Goal: Task Accomplishment & Management: Complete application form

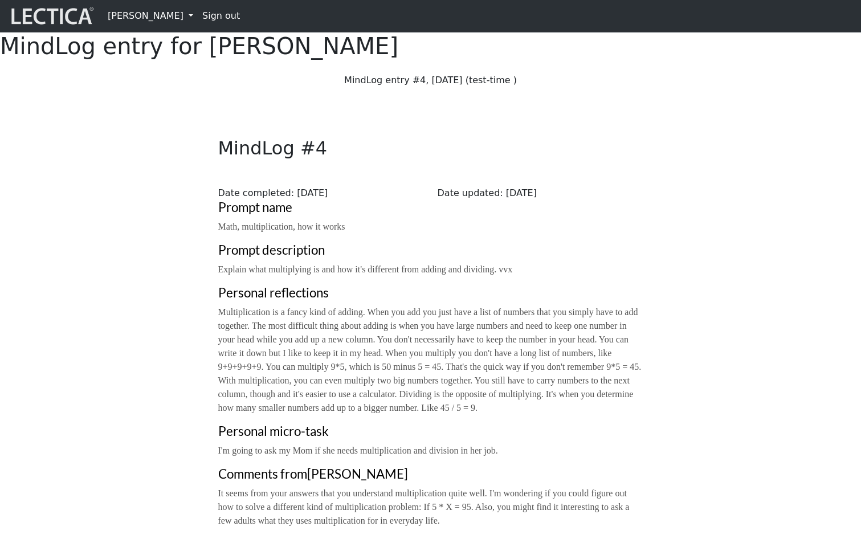
click at [133, 291] on div "Close MindLog #4 Date completed: 2025-01-23 Date updated: 2025-09-02 Prompt nam…" at bounding box center [431, 316] width 752 height 440
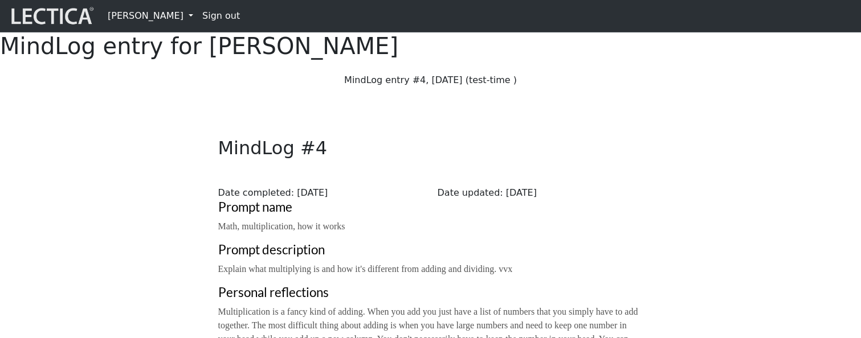
click at [211, 19] on link "Sign out" at bounding box center [221, 16] width 47 height 23
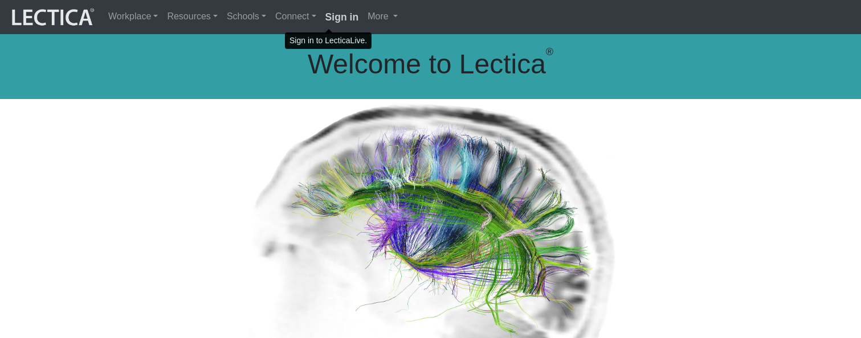
click at [330, 18] on strong "Sign in" at bounding box center [342, 16] width 34 height 11
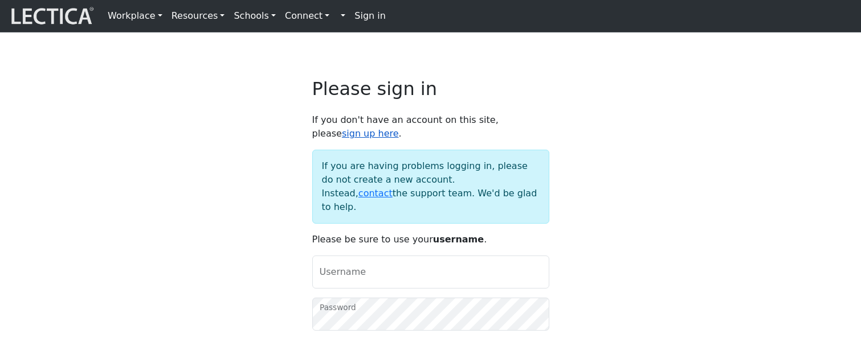
click at [399, 134] on link "sign up here" at bounding box center [370, 133] width 57 height 11
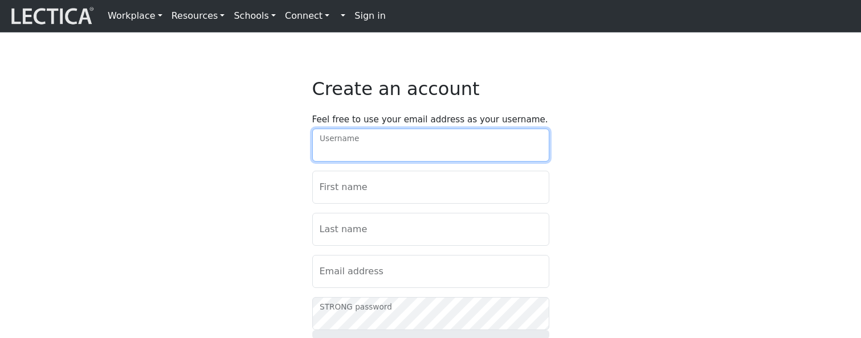
click at [457, 158] on input "Username" at bounding box center [430, 145] width 237 height 33
click at [530, 155] on input "Username" at bounding box center [430, 145] width 237 height 33
type input "dehoguke"
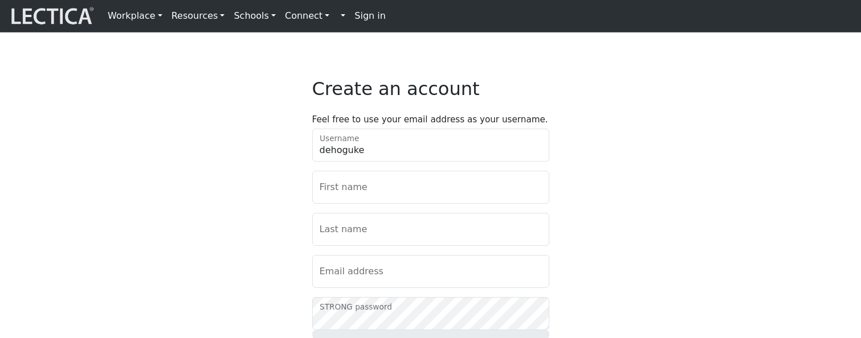
type input "Mercedes"
type input "Hewitt"
type input "vohi@mailinator.com"
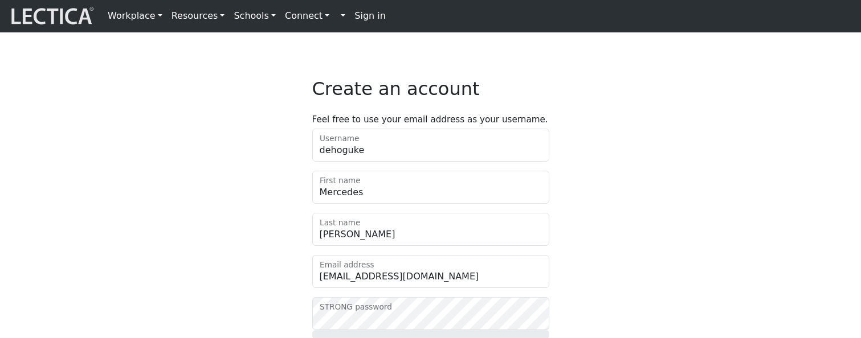
type input "46208"
type input "Ad fugit consectetu"
checkbox input "true"
select select "183"
select select "6620"
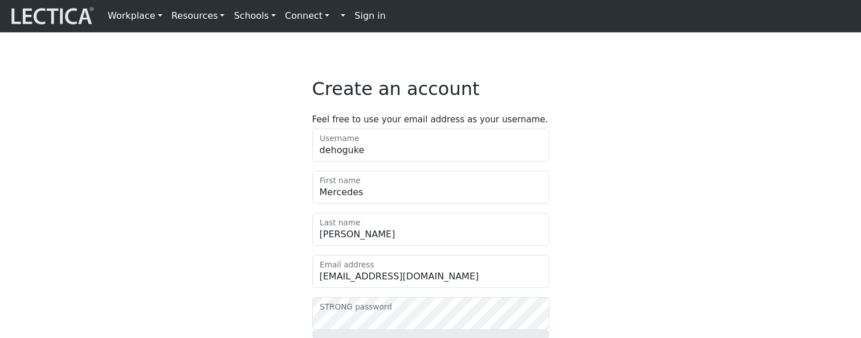
select select "1972"
select select "1"
select select "optout"
select select "113"
select select "2438"
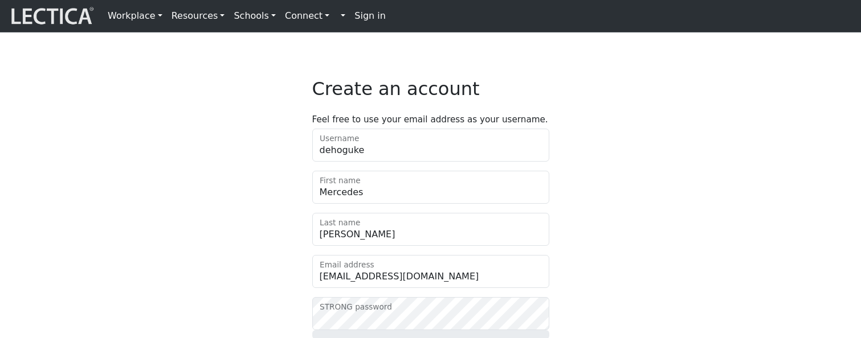
select select "6"
select select "53"
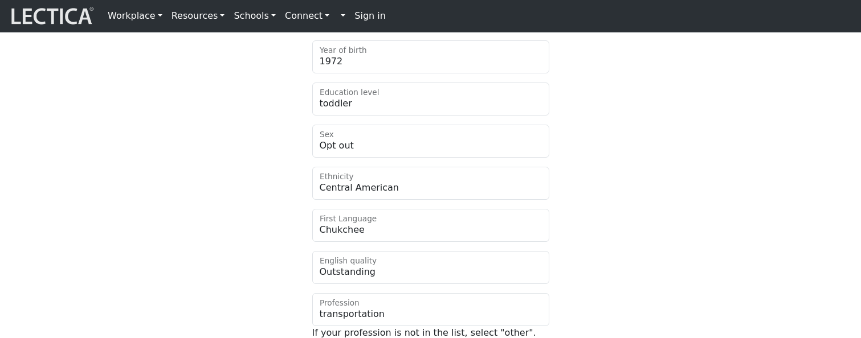
scroll to position [605, 0]
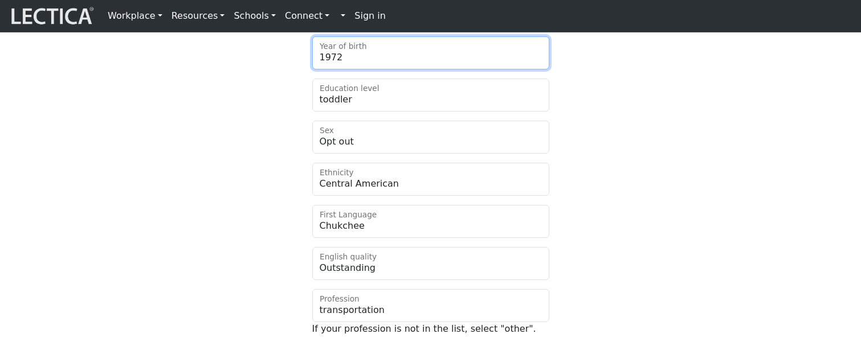
click at [437, 69] on select "Select 2019 2018 2017 2016 2015 2014 2013 2012 2011 2010 2009 2008 2007 2006 20…" at bounding box center [430, 52] width 237 height 33
select select
click at [312, 65] on select "Select 2019 2018 2017 2016 2015 2014 2013 2012 2011 2010 2009 2008 2007 2006 20…" at bounding box center [430, 52] width 237 height 33
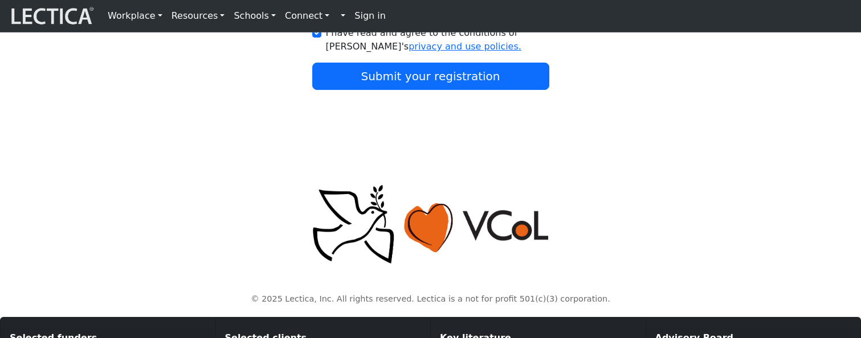
scroll to position [931, 0]
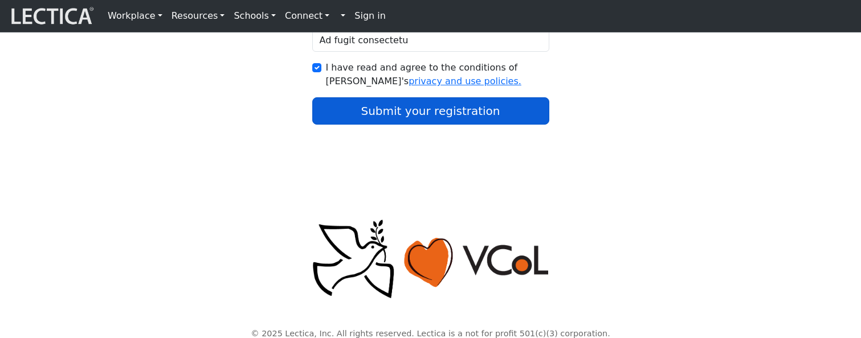
click at [423, 125] on button "Submit your registration" at bounding box center [430, 110] width 237 height 27
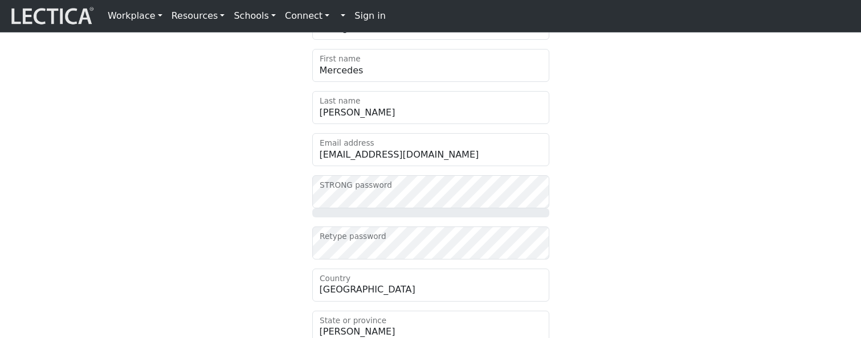
scroll to position [148, 0]
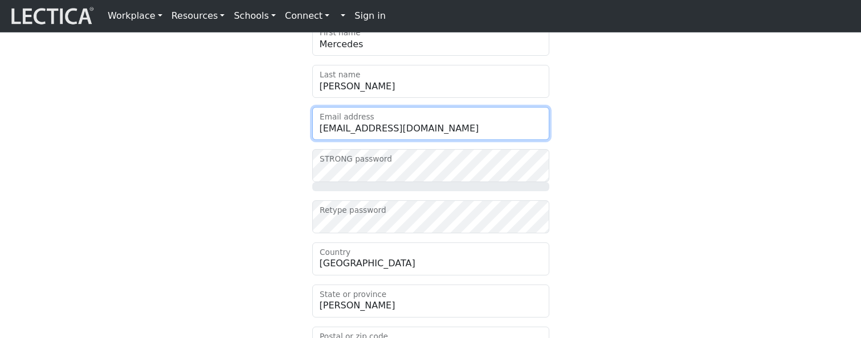
click at [428, 140] on input "[EMAIL_ADDRESS][DOMAIN_NAME]" at bounding box center [430, 123] width 237 height 33
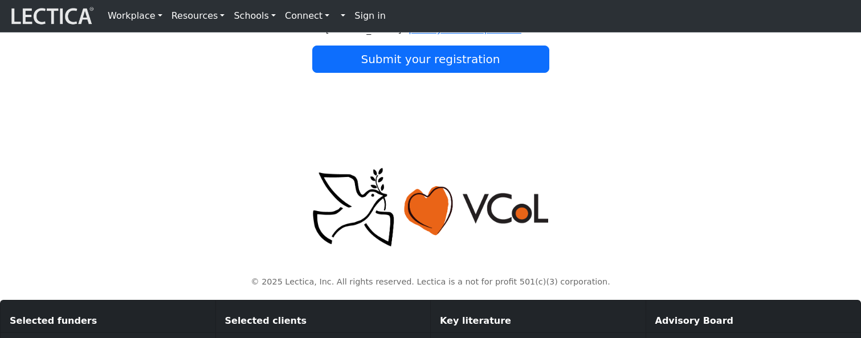
scroll to position [966, 0]
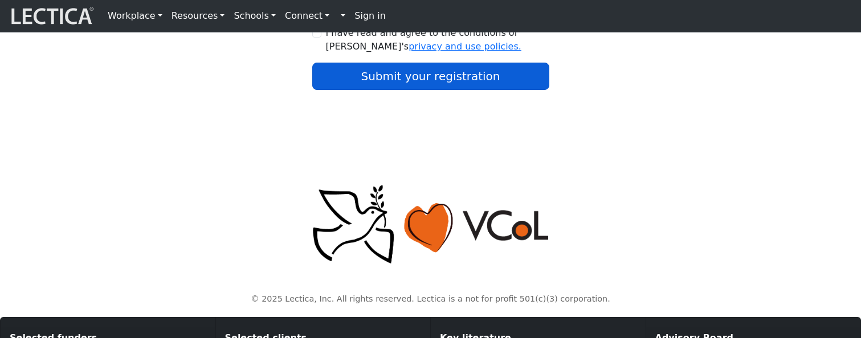
click at [417, 90] on button "Submit your registration" at bounding box center [430, 76] width 237 height 27
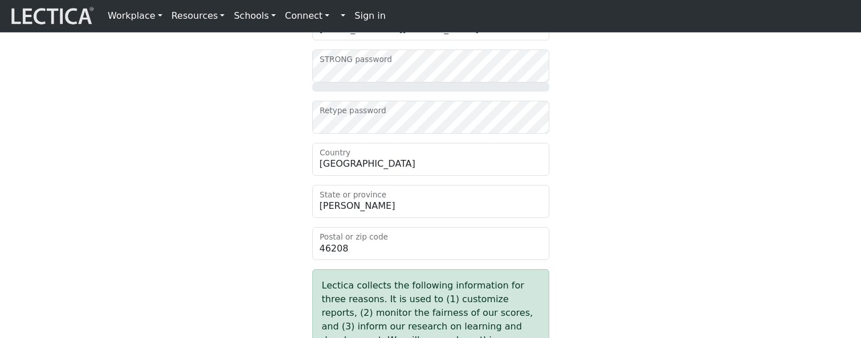
scroll to position [262, 0]
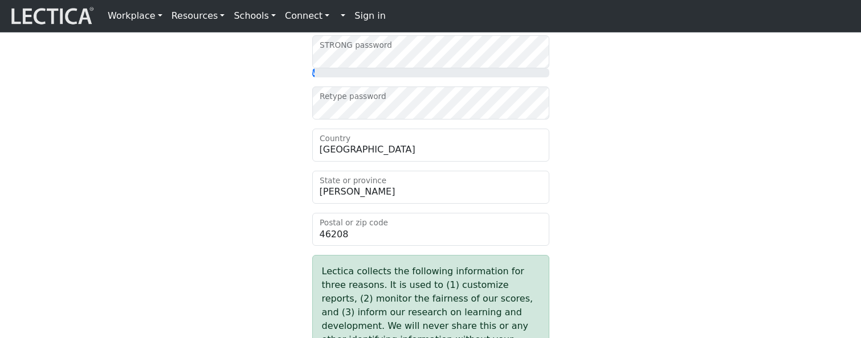
click at [182, 182] on div "Create an account Feel free to use your email address as your username. dehoguk…" at bounding box center [431, 315] width 752 height 999
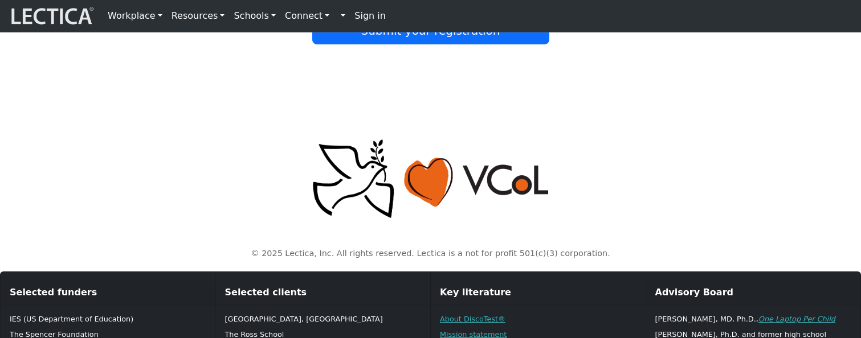
scroll to position [871, 0]
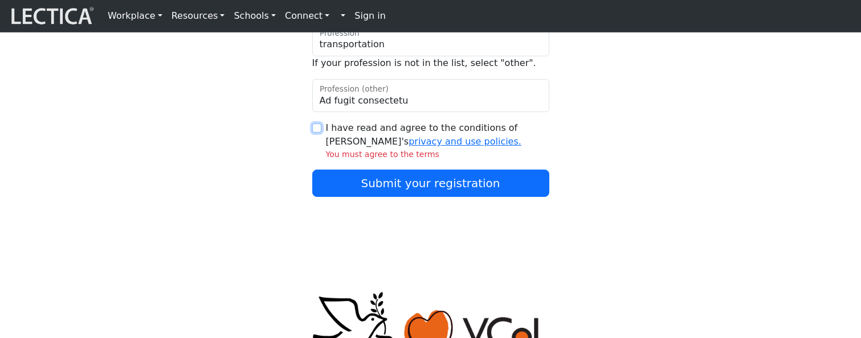
click at [318, 133] on input "I have read and agree to the conditions of Lectica's privacy and use policies." at bounding box center [316, 128] width 9 height 9
checkbox input "true"
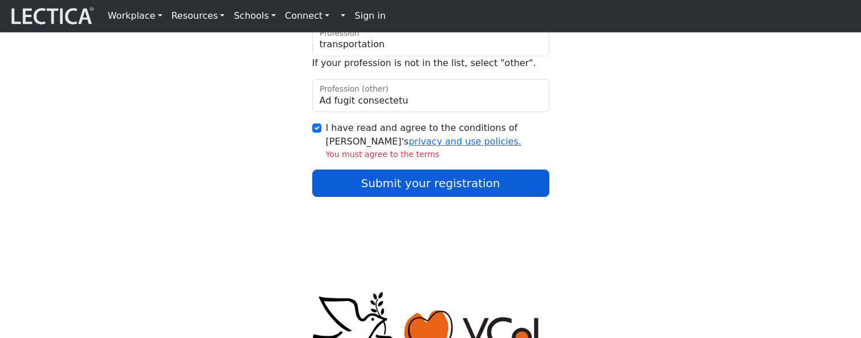
click at [368, 197] on button "Submit your registration" at bounding box center [430, 183] width 237 height 27
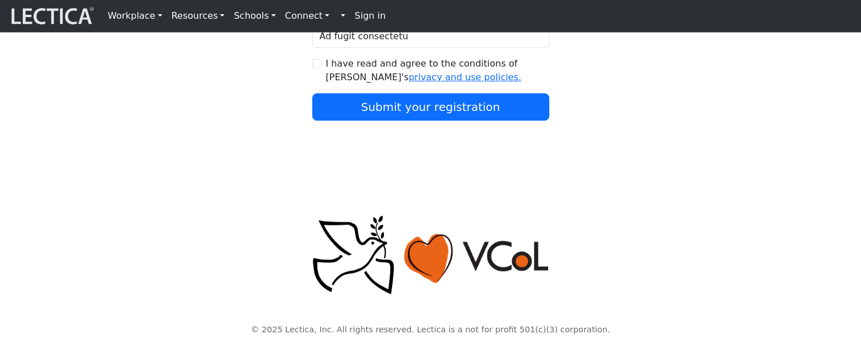
scroll to position [920, 0]
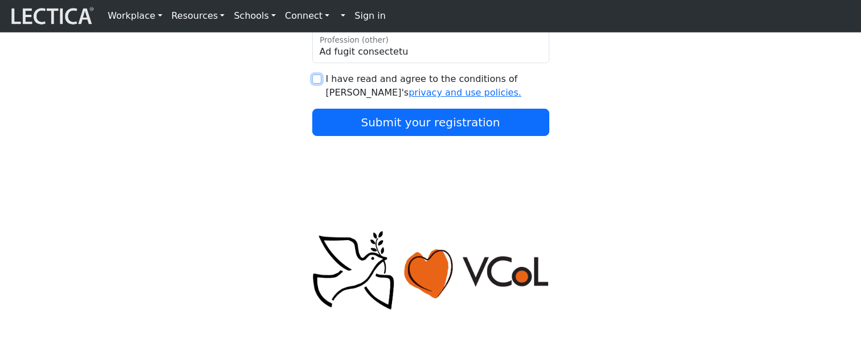
click at [314, 84] on input "I have read and agree to the conditions of [PERSON_NAME]'s privacy and use poli…" at bounding box center [316, 79] width 9 height 9
checkbox input "true"
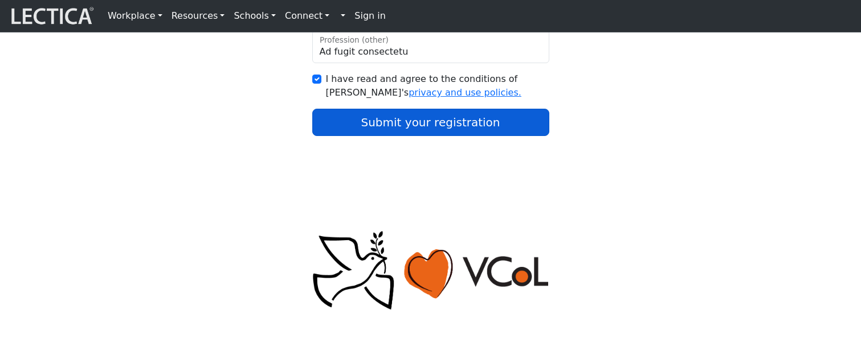
click at [371, 136] on button "Submit your registration" at bounding box center [430, 122] width 237 height 27
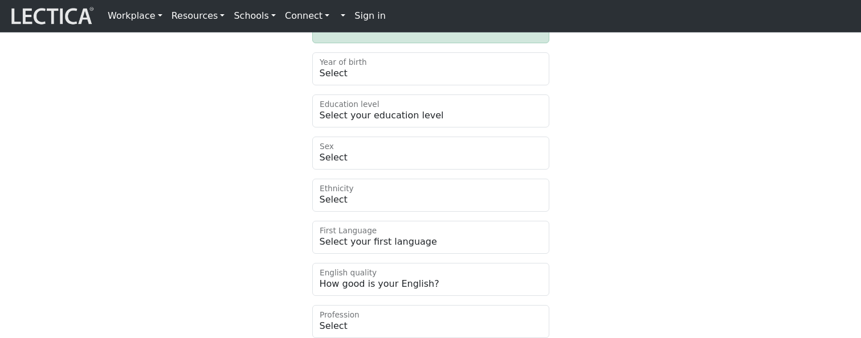
scroll to position [591, 0]
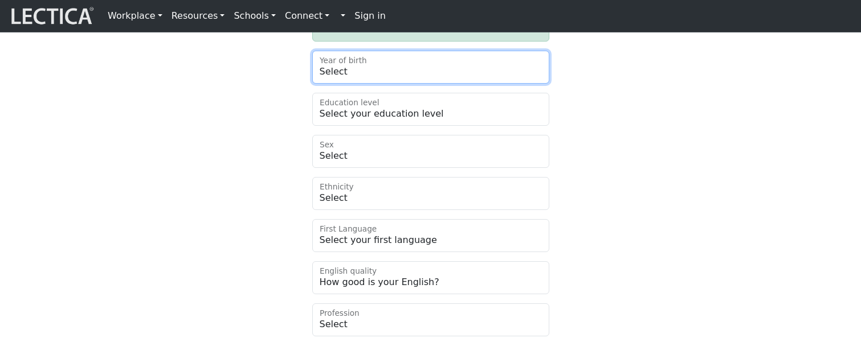
click at [354, 84] on select "Select 2019 2018 2017 2016 2015 2014 2013 2012 2011 2010 2009 2008 2007 2006 20…" at bounding box center [430, 67] width 237 height 33
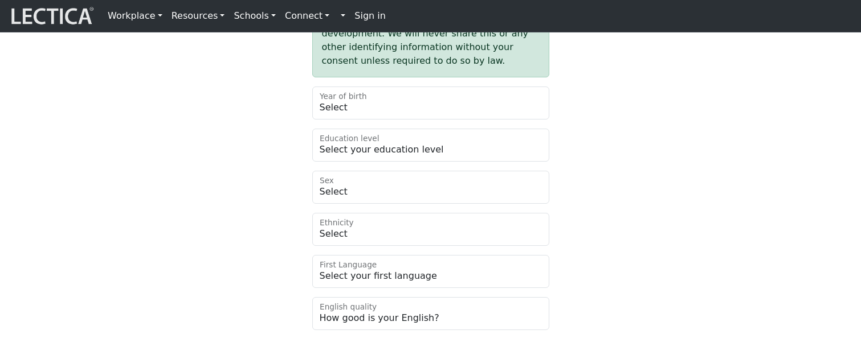
scroll to position [554, 0]
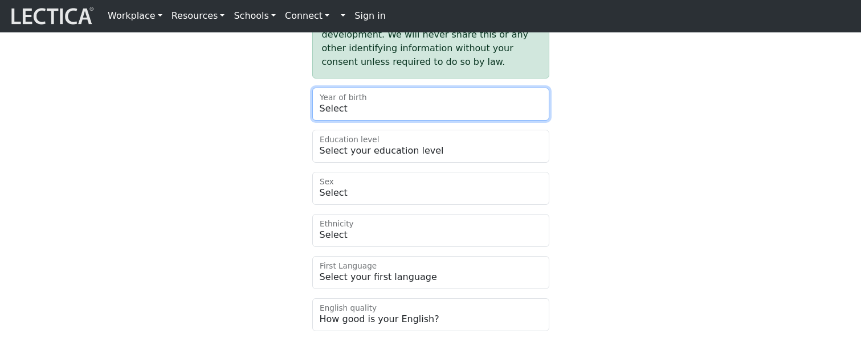
click at [395, 121] on select "Select 2025 2024 2023 2022 2021 2020 2019 2018 2017 2016 2015 2014 2013 2012 20…" at bounding box center [430, 104] width 237 height 33
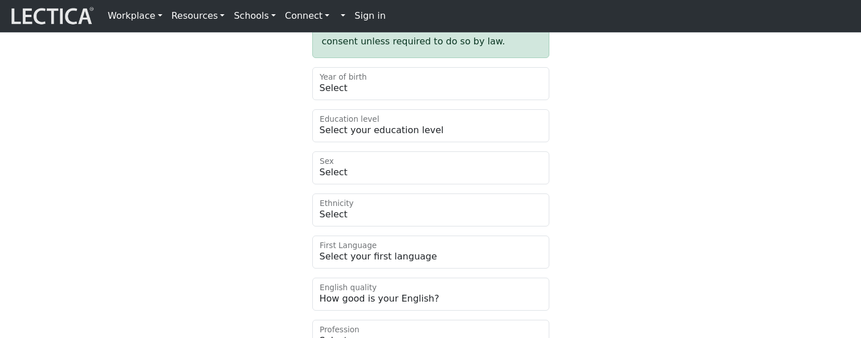
scroll to position [581, 0]
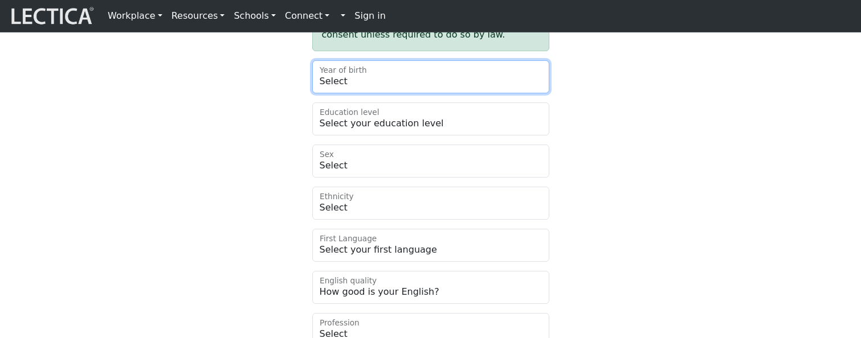
click at [390, 93] on select "Select 2025 2024 2023 2022 2021 2020 2019 2018 2017 2016 2015 2014 2013 2012 20…" at bounding box center [430, 76] width 237 height 33
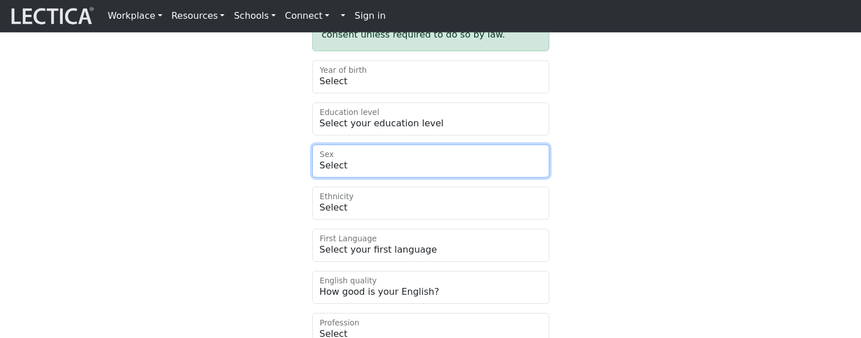
type input "fofuwuvop"
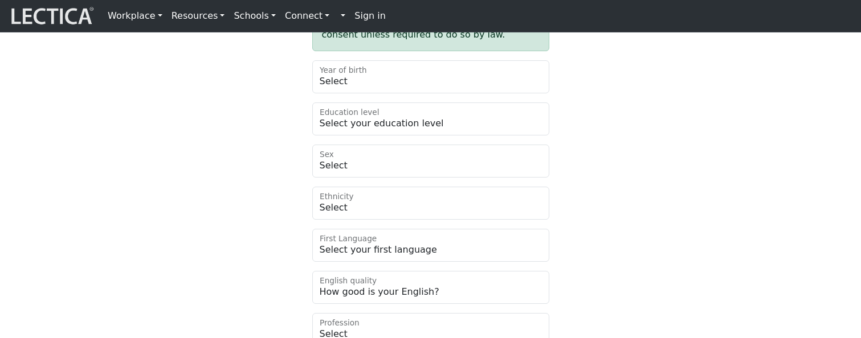
type input "[PERSON_NAME]"
type input "[EMAIL_ADDRESS][DOMAIN_NAME]"
type input "16192"
type input "Quia facere tenetur"
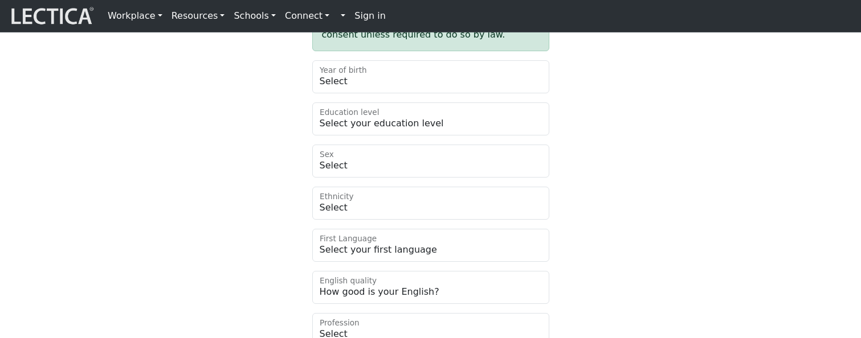
checkbox input "true"
select select "59"
select select "10172"
select select "1984"
select select "18"
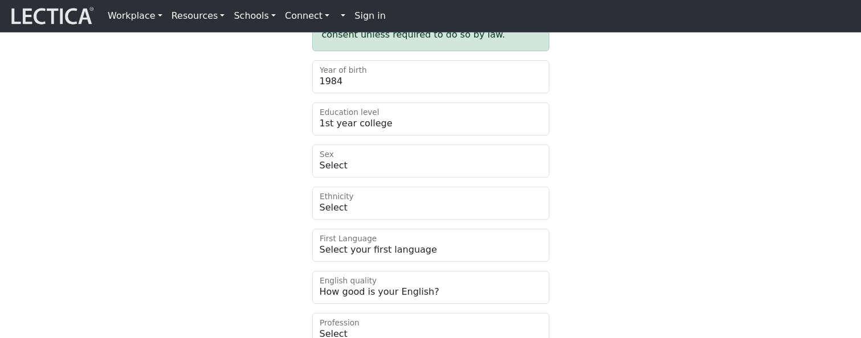
select select "[DEMOGRAPHIC_DATA]"
select select "101"
select select "2383"
select select "6"
select select "68"
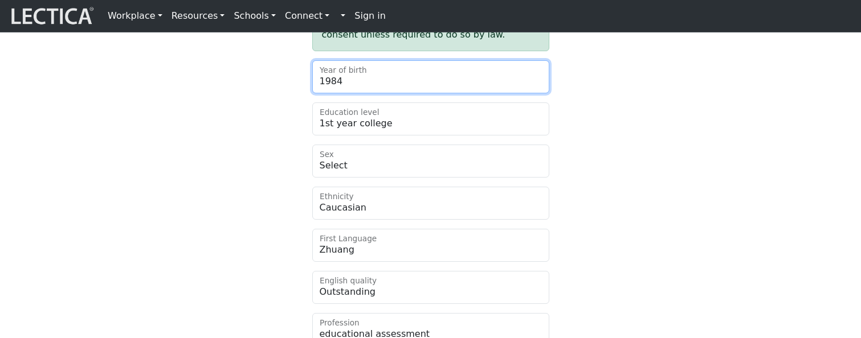
click at [371, 93] on select "Select 2025 2024 2023 2022 2021 2020 2019 2018 2017 2016 2015 2014 2013 2012 20…" at bounding box center [430, 76] width 237 height 33
select select
click at [312, 89] on select "Select 2025 2024 2023 2022 2021 2020 2019 2018 2017 2016 2015 2014 2013 2012 20…" at bounding box center [430, 76] width 237 height 33
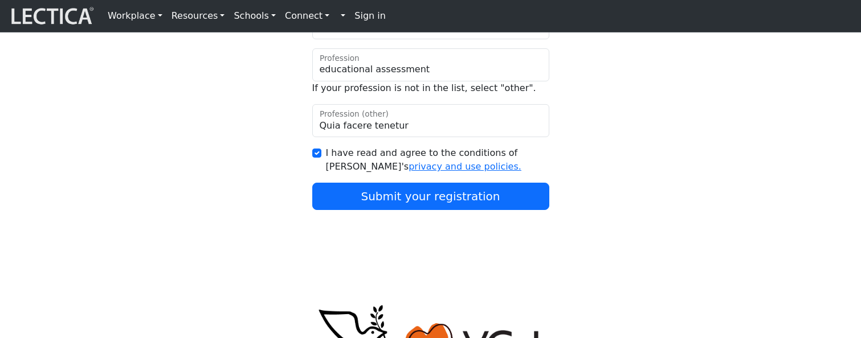
scroll to position [832, 0]
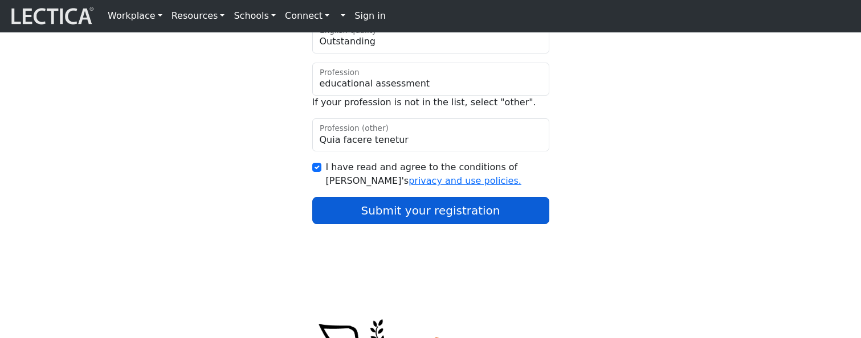
click at [392, 224] on button "Submit your registration" at bounding box center [430, 210] width 237 height 27
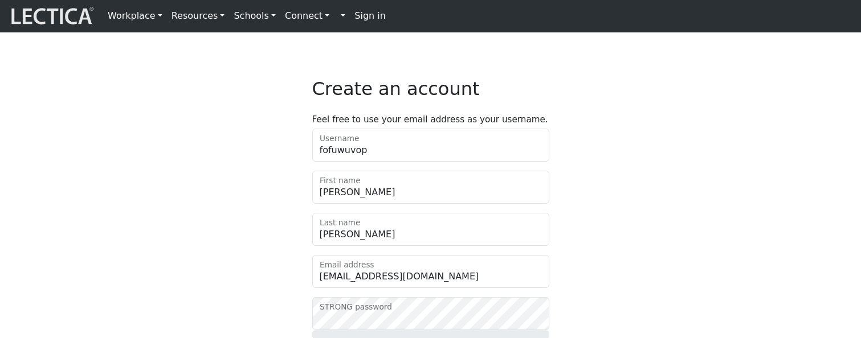
select select "59"
select select "12353"
select select "18"
select select "[DEMOGRAPHIC_DATA]"
select select "101"
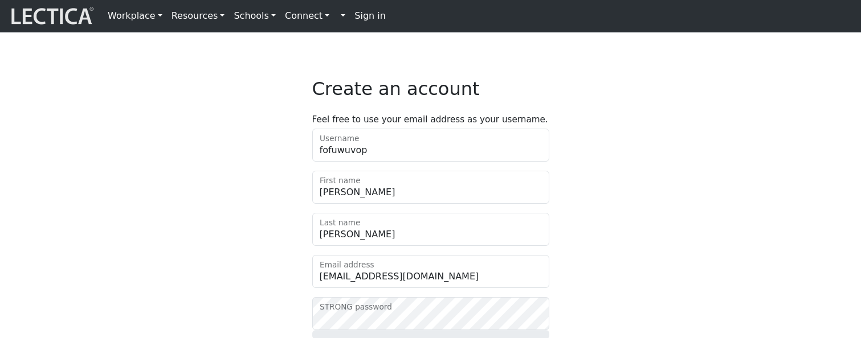
select select "2383"
select select "6"
select select "68"
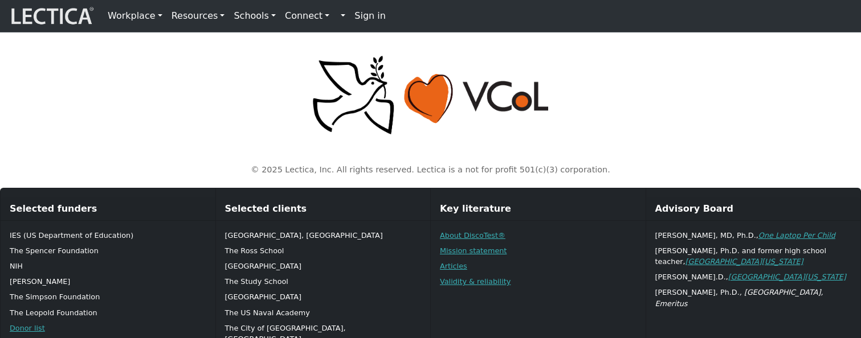
scroll to position [939, 0]
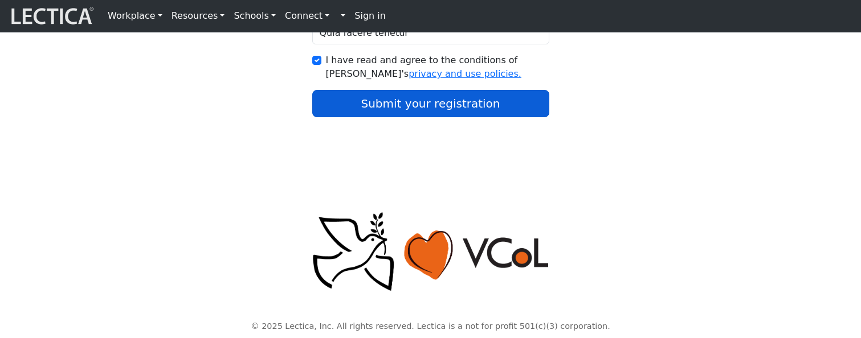
click at [364, 117] on button "Submit your registration" at bounding box center [430, 103] width 237 height 27
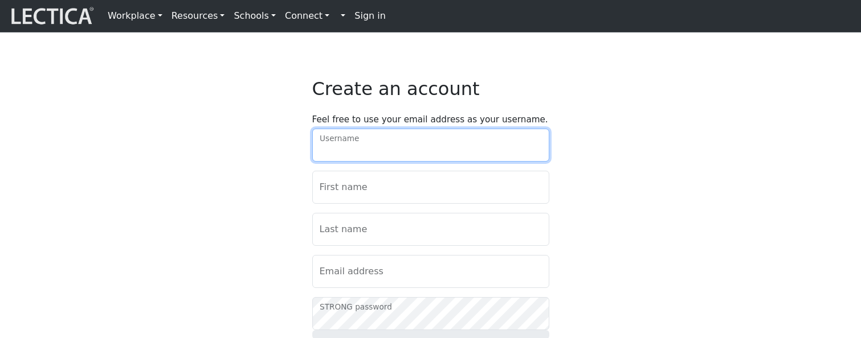
click at [447, 162] on input "Username" at bounding box center [430, 145] width 237 height 33
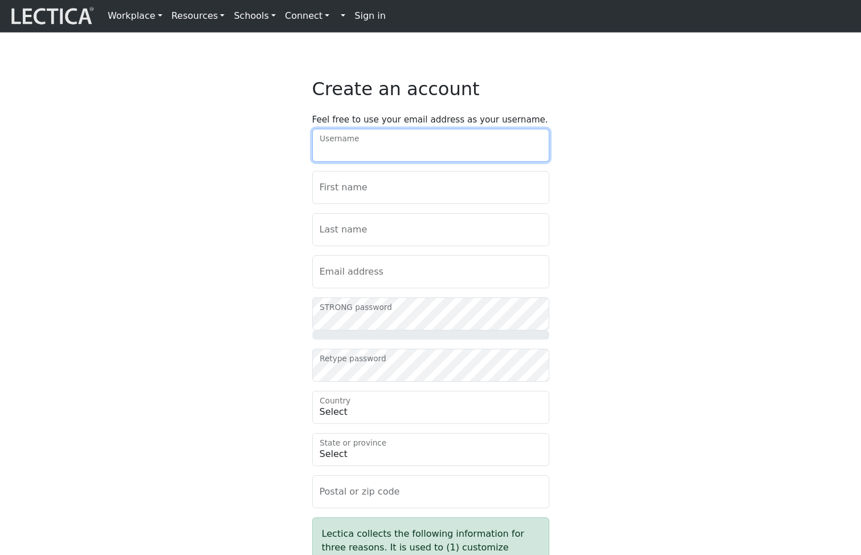
type input "xykemyx"
type input "Porter"
type input "Brock"
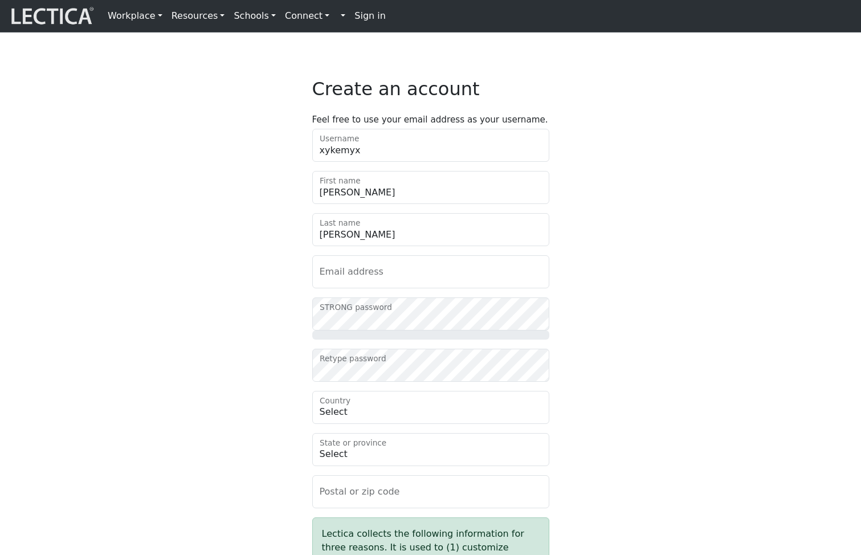
type input "lurypiludi@mailinator.com"
type input "17525"
type input "Nemo animi culpa s"
checkbox input "true"
select select "126"
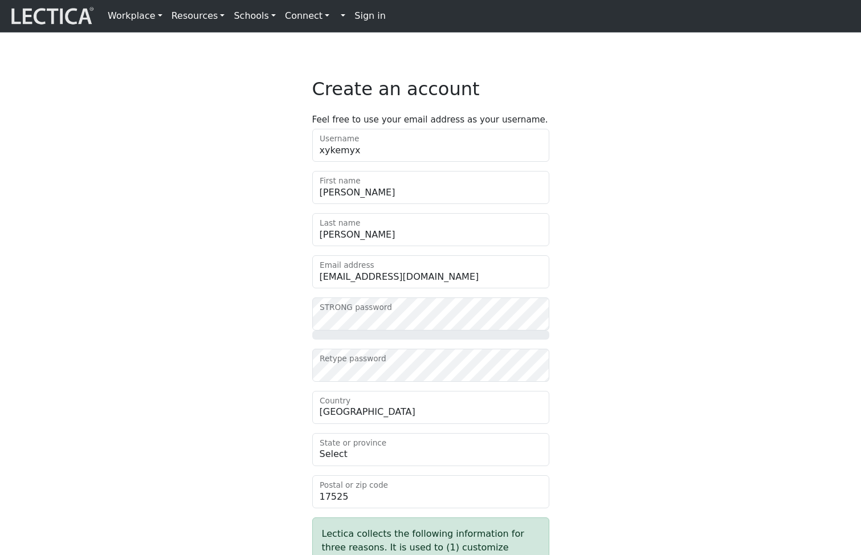
select select "3734"
select select "1988"
select select "7"
select select "optout"
select select "101"
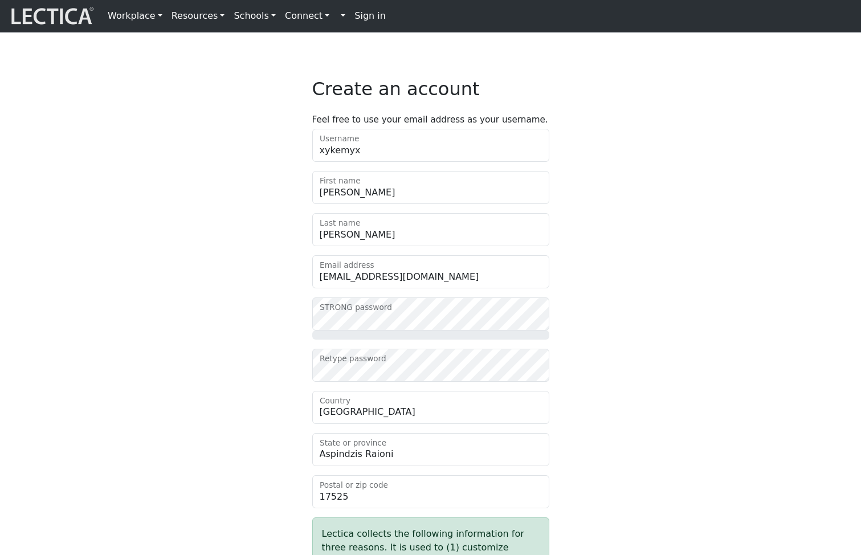
select select "2209"
select select "5"
select select "8"
drag, startPoint x: 112, startPoint y: 320, endPoint x: 118, endPoint y: 321, distance: 5.8
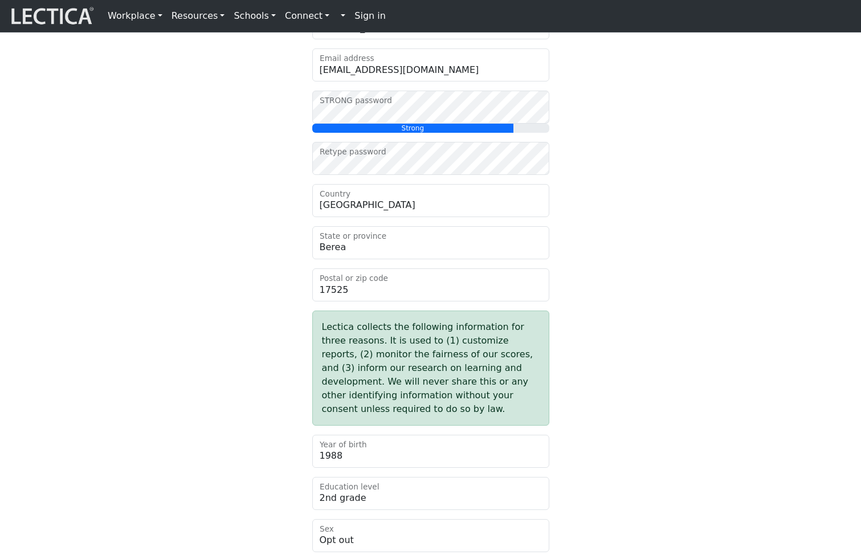
scroll to position [240, 0]
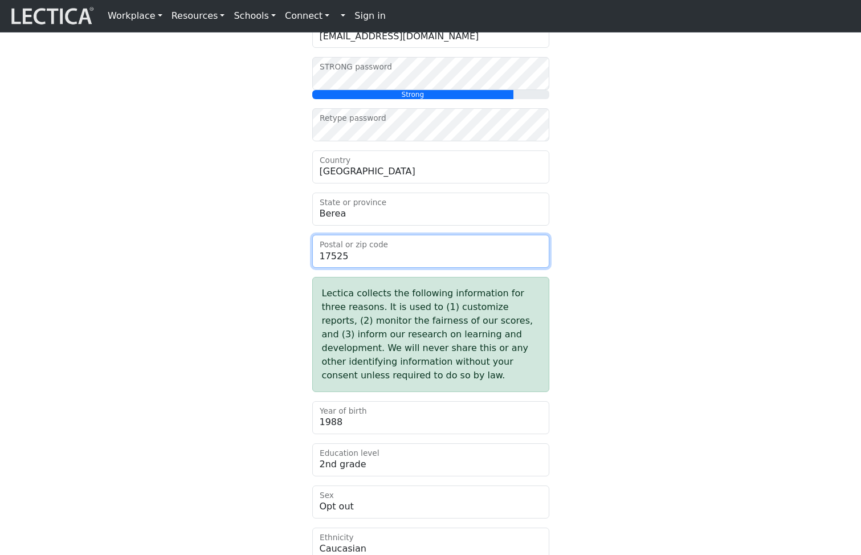
click at [376, 262] on input "17525" at bounding box center [430, 251] width 237 height 33
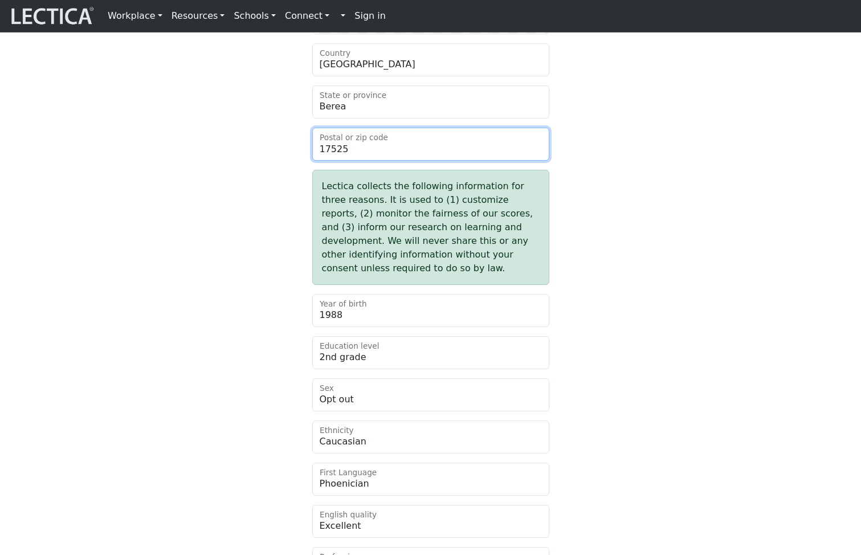
scroll to position [436, 0]
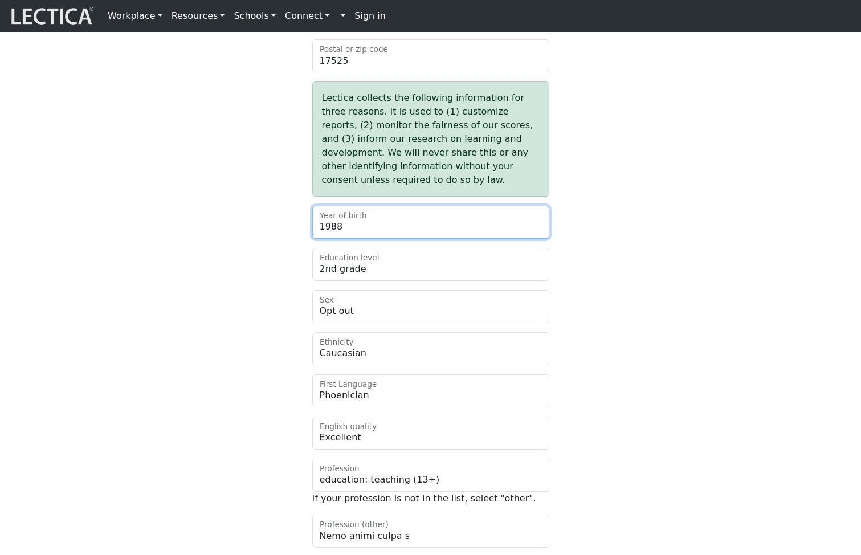
click at [371, 239] on select "Select 2025 2024 2023 2022 2021 2020 2019 2018 2017 2016 2015 2014 2013 2012 20…" at bounding box center [430, 222] width 237 height 33
select select
click at [312, 234] on select "Select 2025 2024 2023 2022 2021 2020 2019 2018 2017 2016 2015 2014 2013 2012 20…" at bounding box center [430, 222] width 237 height 33
click at [164, 316] on div "Create an account Feel free to use your email address as your username. xykemyx…" at bounding box center [431, 135] width 752 height 987
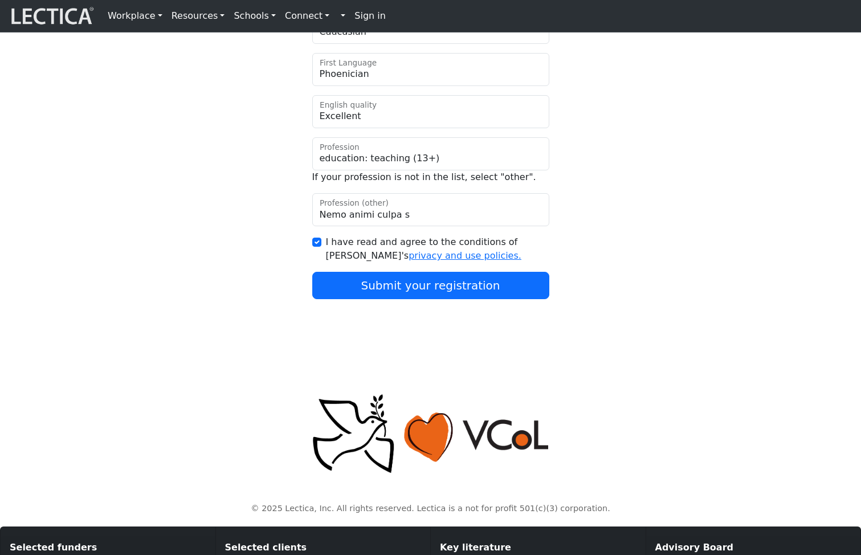
scroll to position [758, 0]
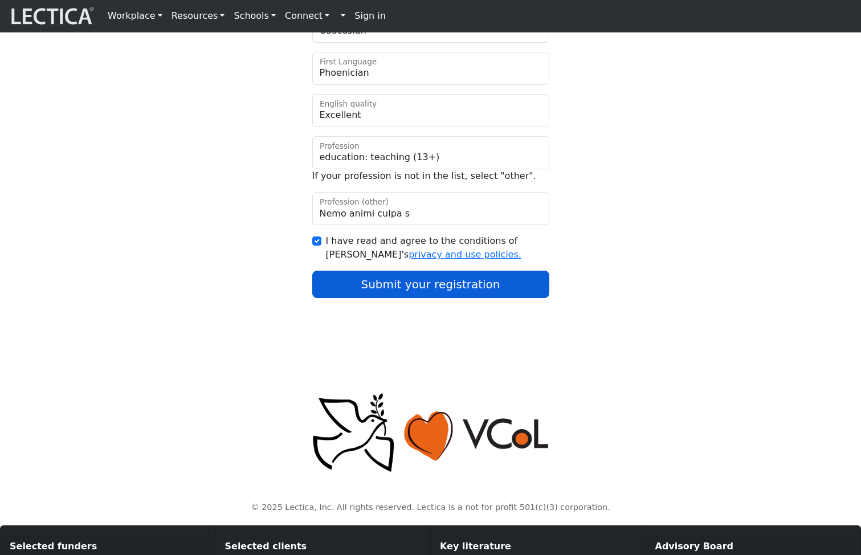
click at [371, 298] on button "Submit your registration" at bounding box center [430, 284] width 237 height 27
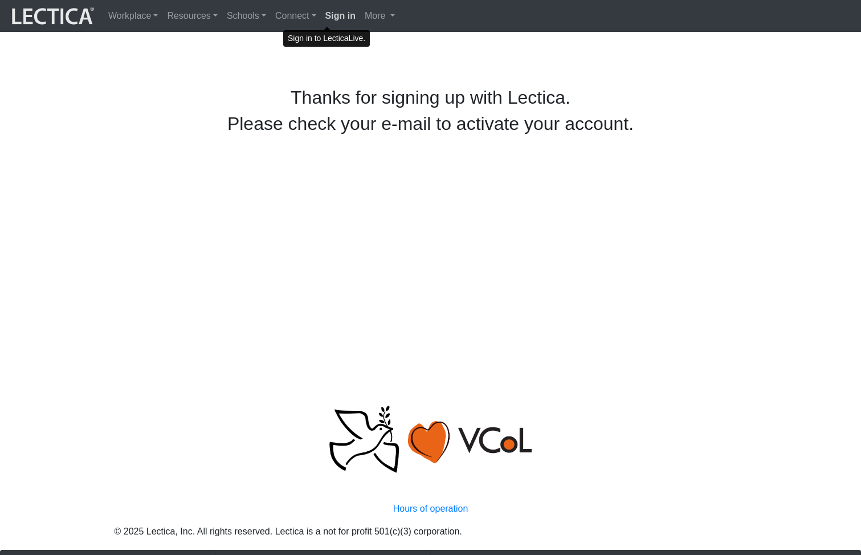
click at [325, 15] on strong "Sign in" at bounding box center [340, 16] width 30 height 10
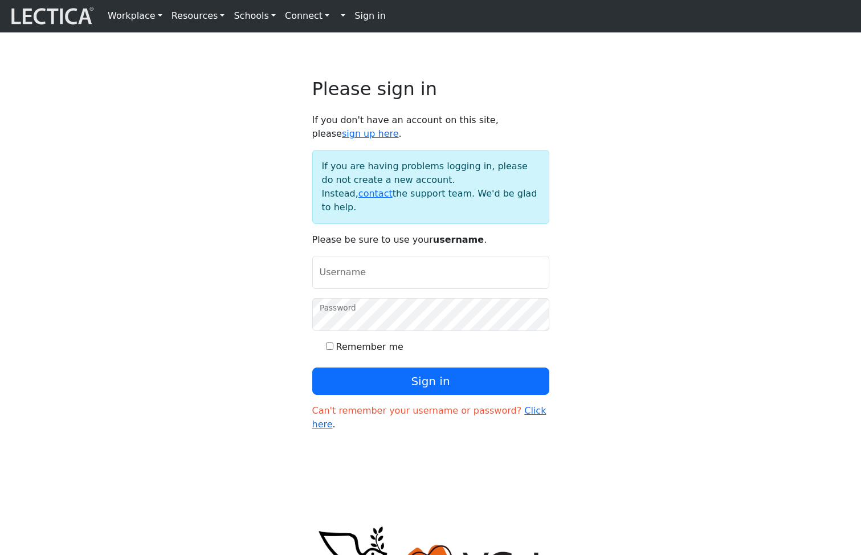
click at [530, 138] on p "If you don't have an account on this site, please sign up here ." at bounding box center [430, 126] width 237 height 27
click at [399, 134] on link "sign up here" at bounding box center [370, 133] width 57 height 11
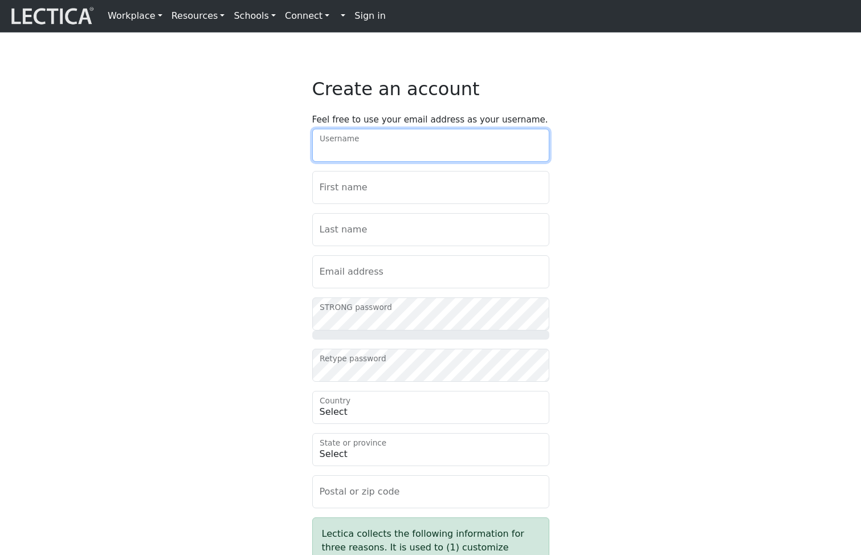
click at [415, 162] on input "Username" at bounding box center [430, 145] width 237 height 33
type input "sapege"
type input "Britanney"
type input "Swanson"
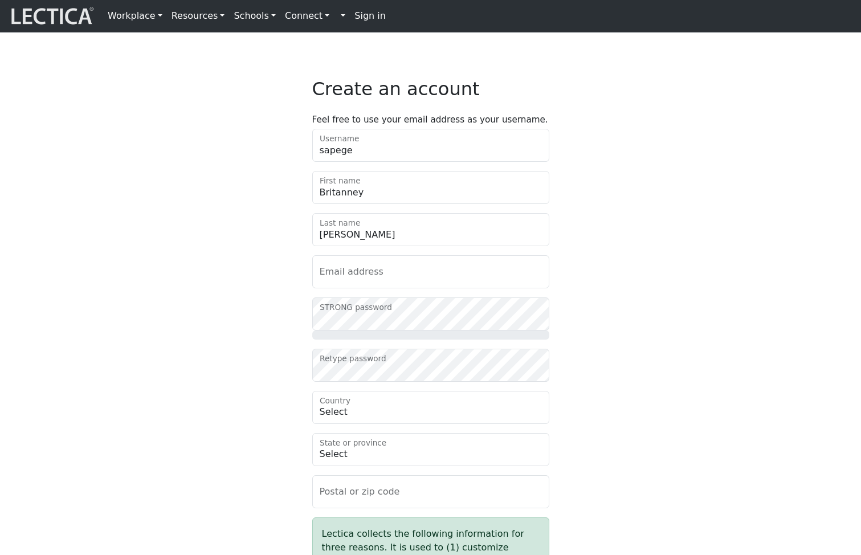
type input "liramac@mailinator.com"
type input "91960"
type input "Natus alias aliqua"
checkbox input "true"
select select "84"
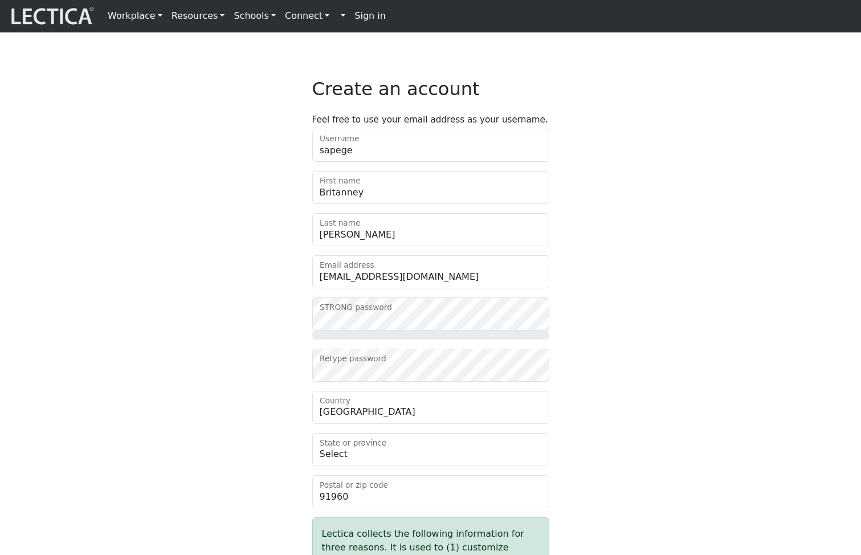
select select "11762"
select select "1997"
select select "24"
select select "binary"
select select "120"
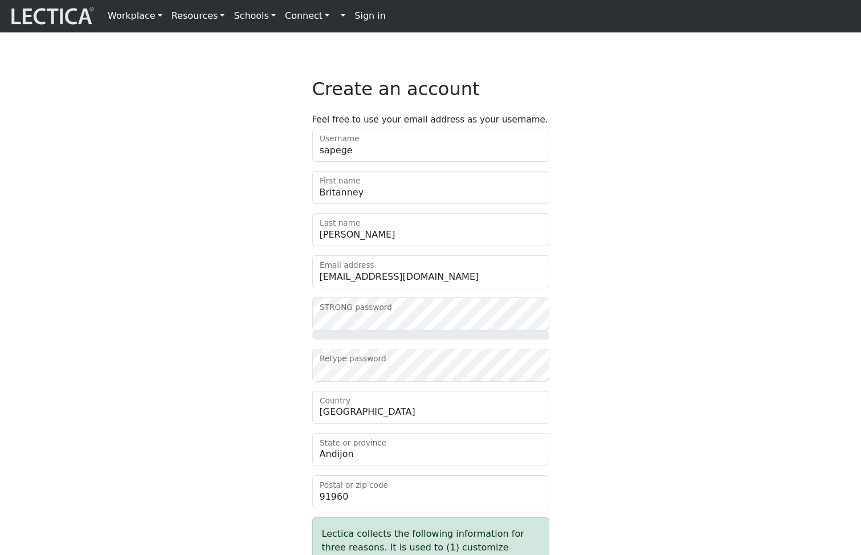
select select "2092"
select select "4"
select select "8"
drag, startPoint x: 231, startPoint y: 253, endPoint x: 239, endPoint y: 255, distance: 7.6
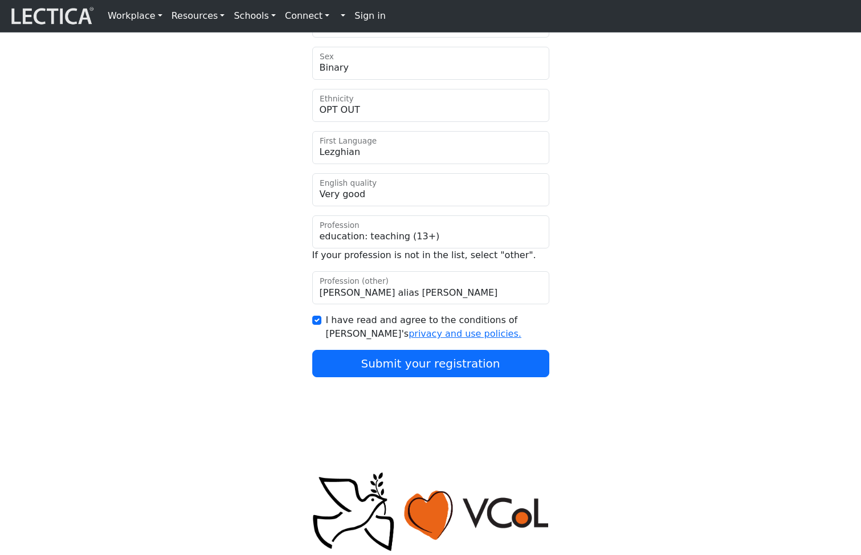
scroll to position [949, 0]
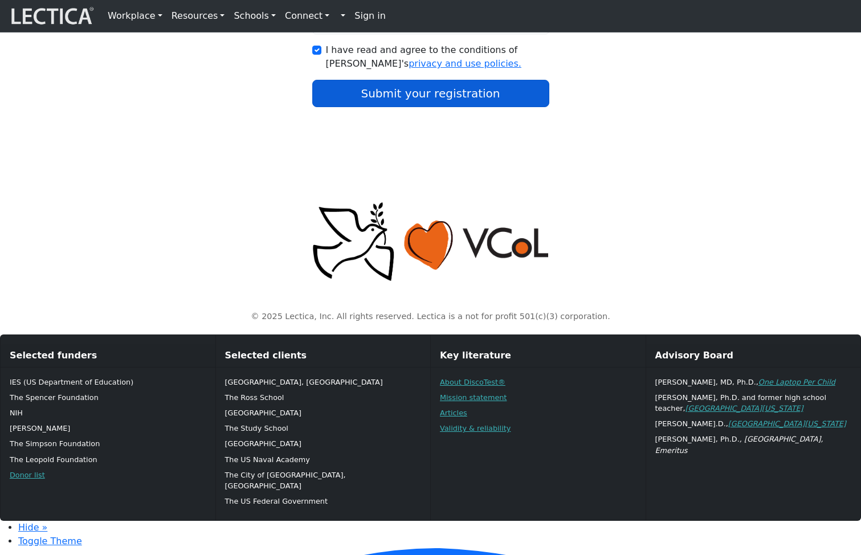
click at [371, 107] on button "Submit your registration" at bounding box center [430, 93] width 237 height 27
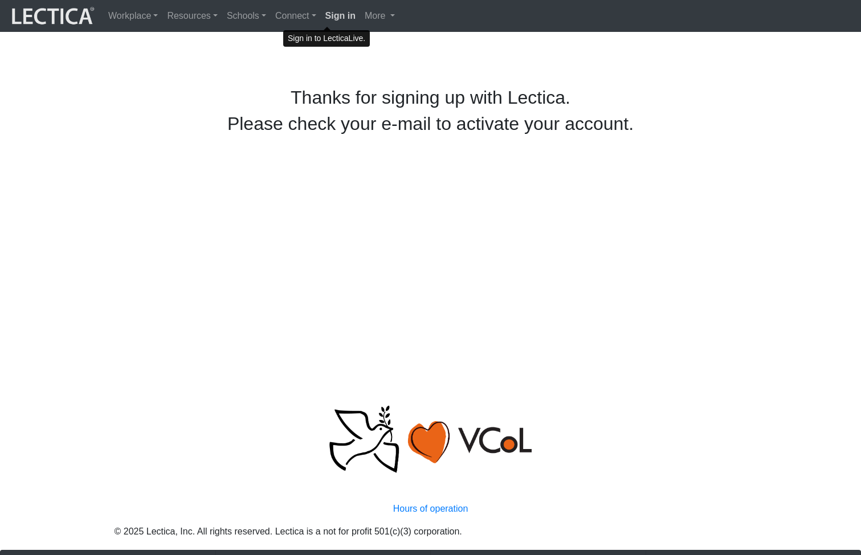
click at [325, 16] on strong "Sign in" at bounding box center [340, 16] width 30 height 10
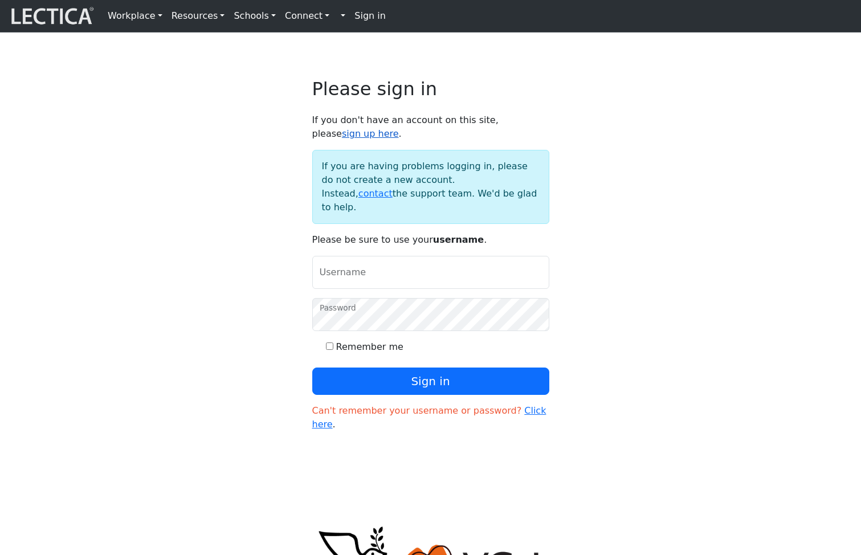
click at [399, 130] on link "sign up here" at bounding box center [370, 133] width 57 height 11
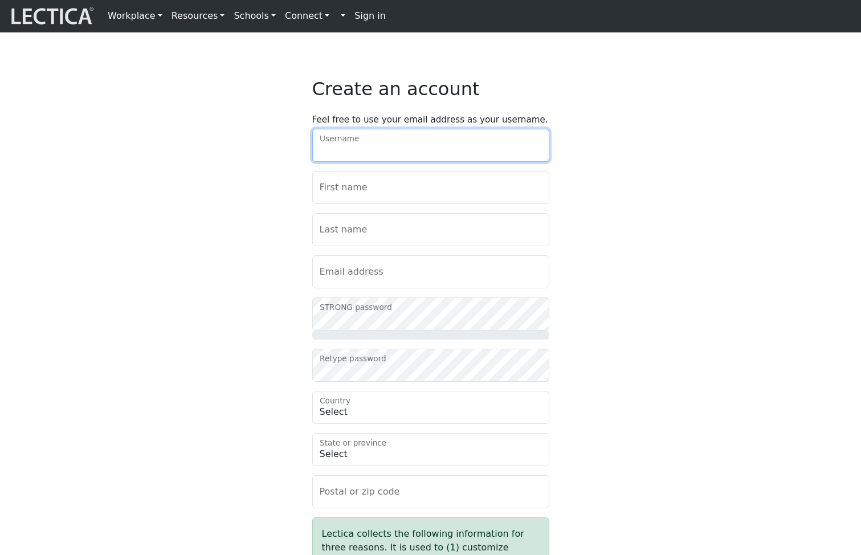
type input "xebecemag"
type input "Taylor"
type input "Gibbs"
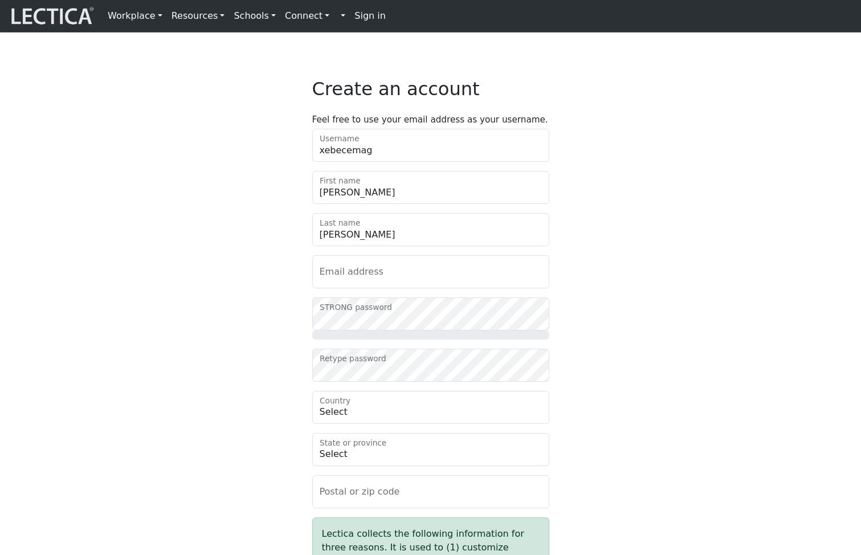
type input "duxe@mailinator.com"
type input "80733"
type input "Cupidatat ex ullamco"
checkbox input "true"
select select "215"
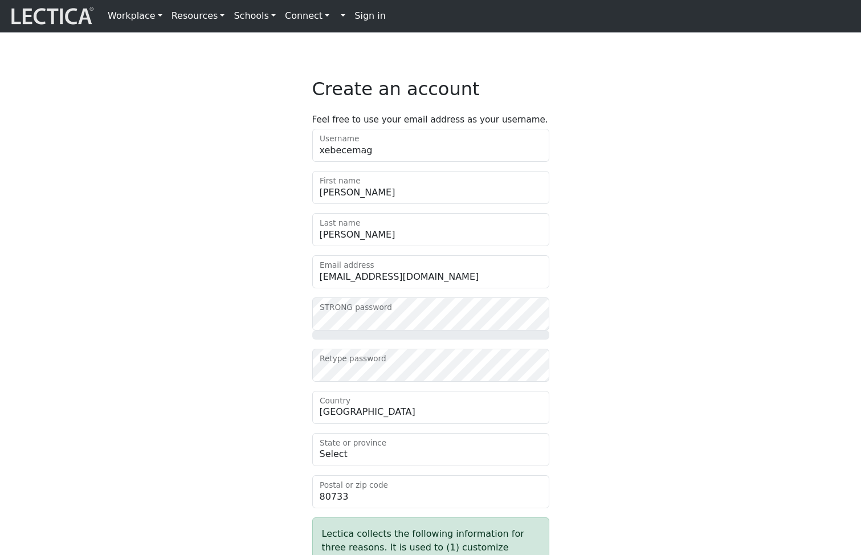
select select "2603"
select select "2019"
select select "20"
select select "male"
select select "110"
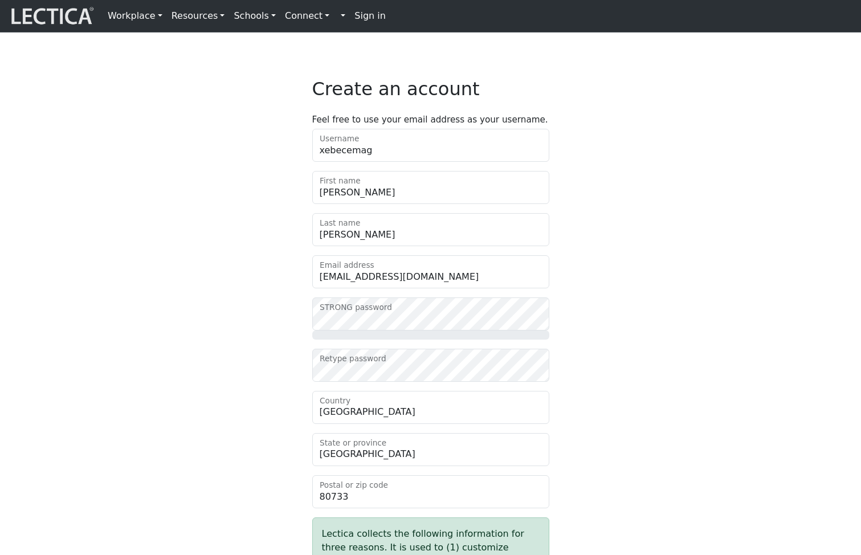
select select "2361"
select select "6"
select select "58"
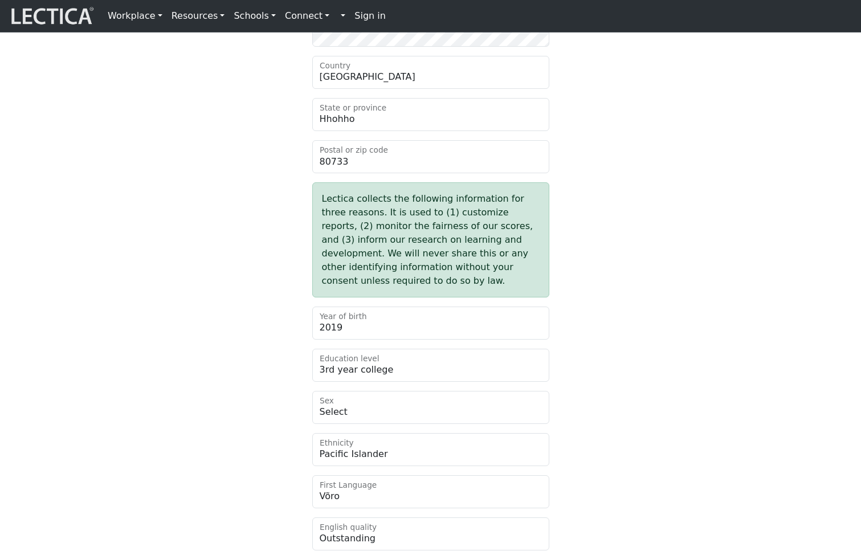
scroll to position [395, 0]
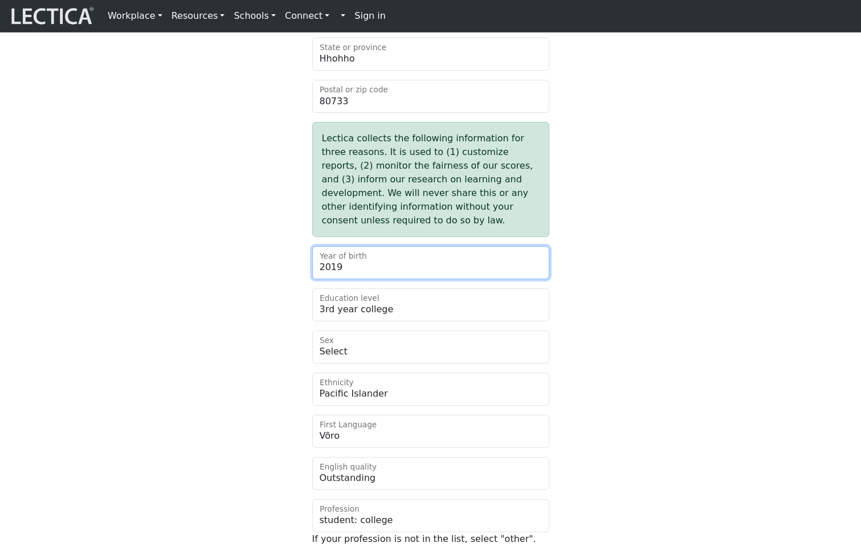
click at [489, 279] on select "Select 2025 2024 2023 2022 2021 2020 2019 2018 2017 2016 2015 2014 2013 2012 20…" at bounding box center [430, 262] width 237 height 33
select select
click at [312, 275] on select "Select 2025 2024 2023 2022 2021 2020 2019 2018 2017 2016 2015 2014 2013 2012 20…" at bounding box center [430, 262] width 237 height 33
click at [188, 245] on div "Create an account Feel free to use your email address as your username. xebecem…" at bounding box center [431, 176] width 752 height 987
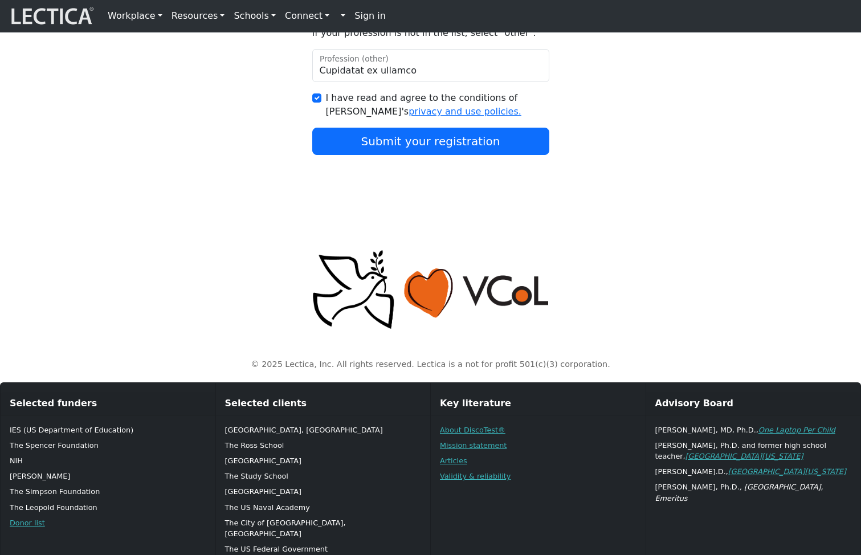
scroll to position [949, 0]
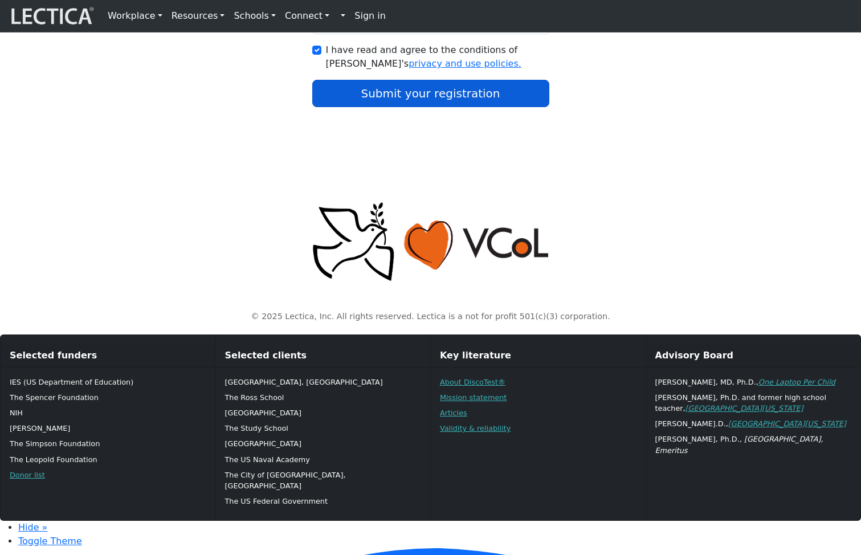
click at [496, 107] on button "Submit your registration" at bounding box center [430, 93] width 237 height 27
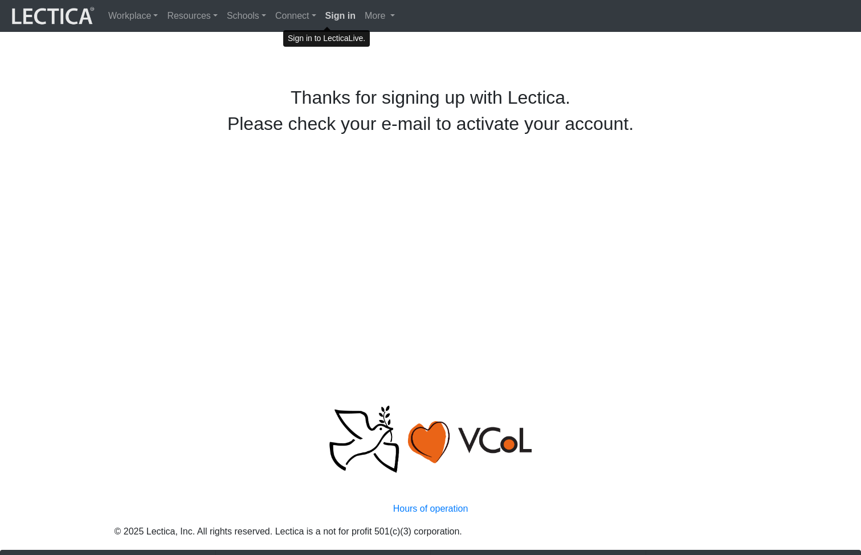
click at [325, 17] on strong "Sign in" at bounding box center [340, 16] width 30 height 10
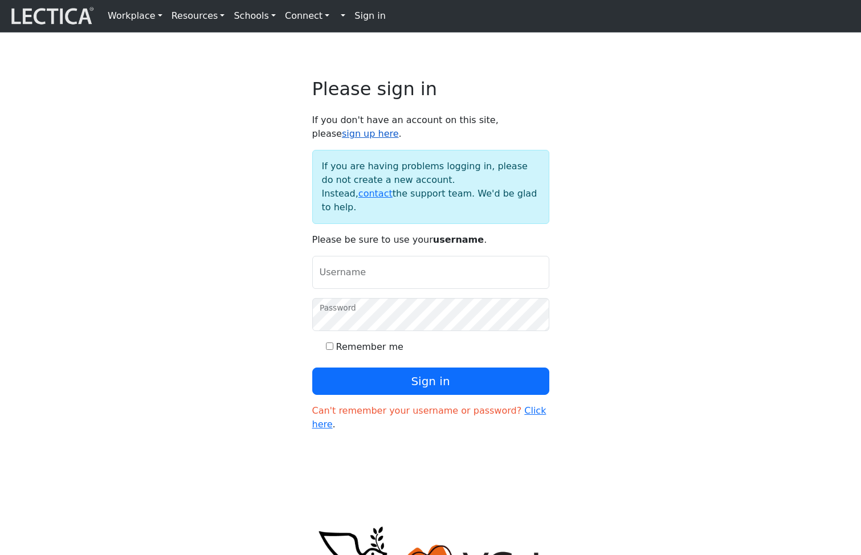
click at [399, 131] on link "sign up here" at bounding box center [370, 133] width 57 height 11
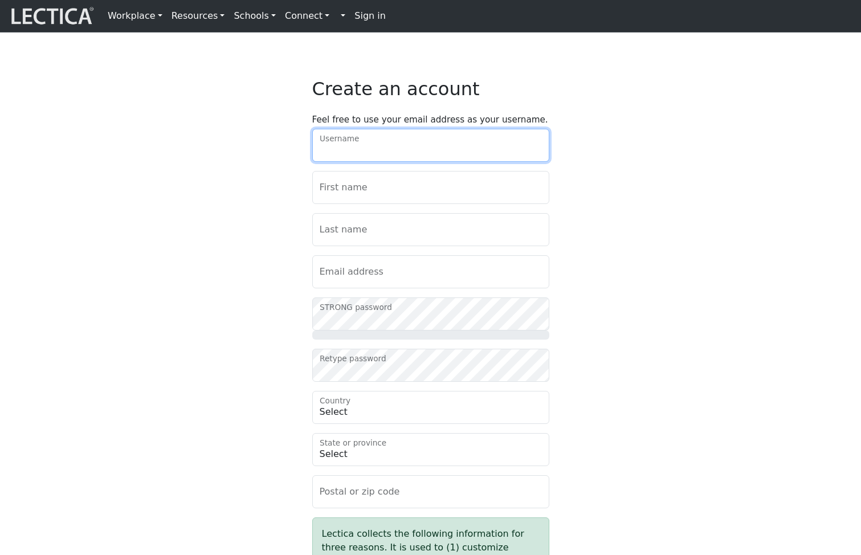
type input "kavihytur"
type input "Montana"
type input "Patterson"
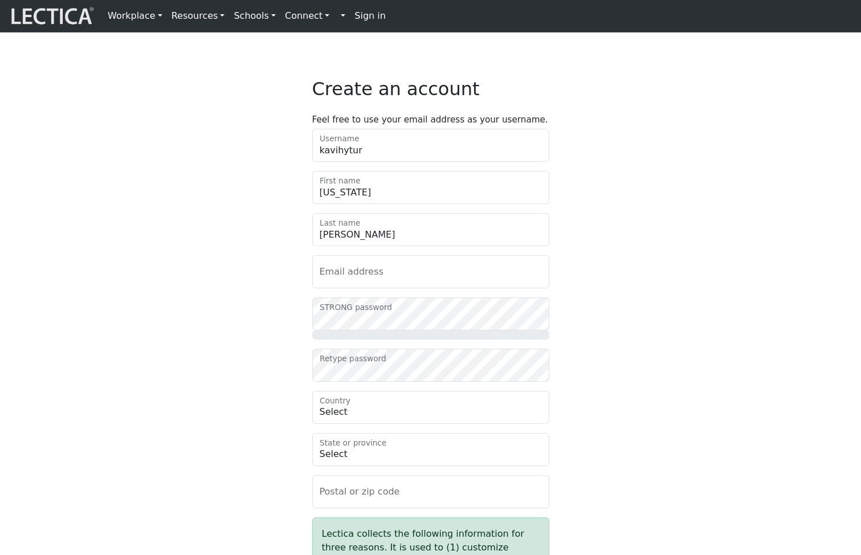
type input "qajygu@mailinator.com"
type input "60078"
type input "Nostrum amet beatae"
checkbox input "true"
select select "140"
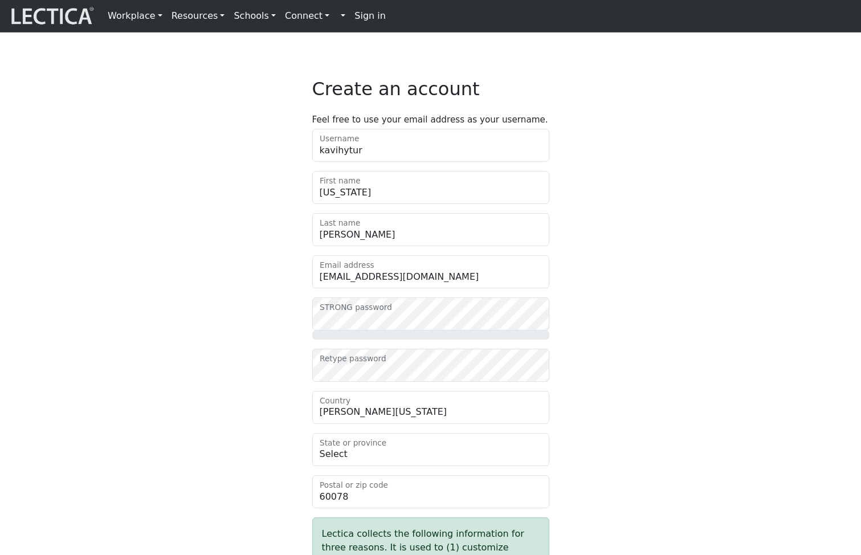
select select "12293"
select select "2003"
select select "27"
select select "[DEMOGRAPHIC_DATA]"
select select "106"
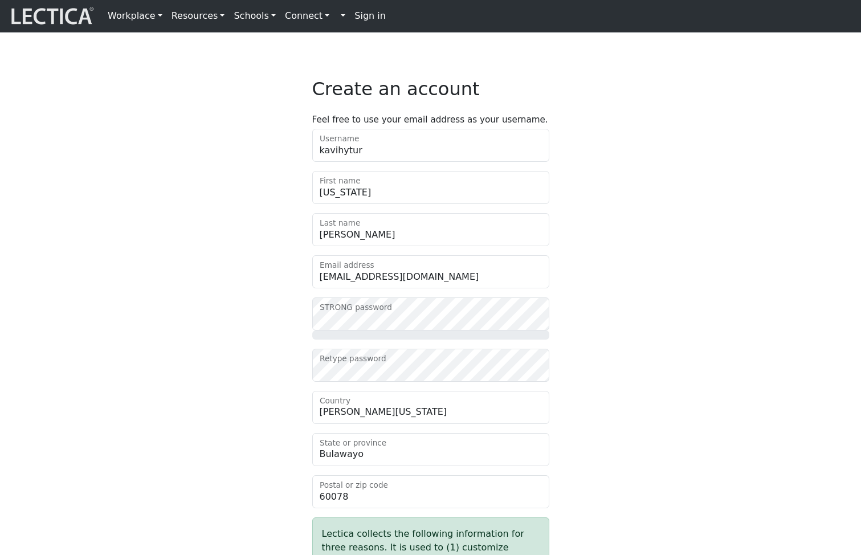
select select "1932"
select select "4"
select select "80"
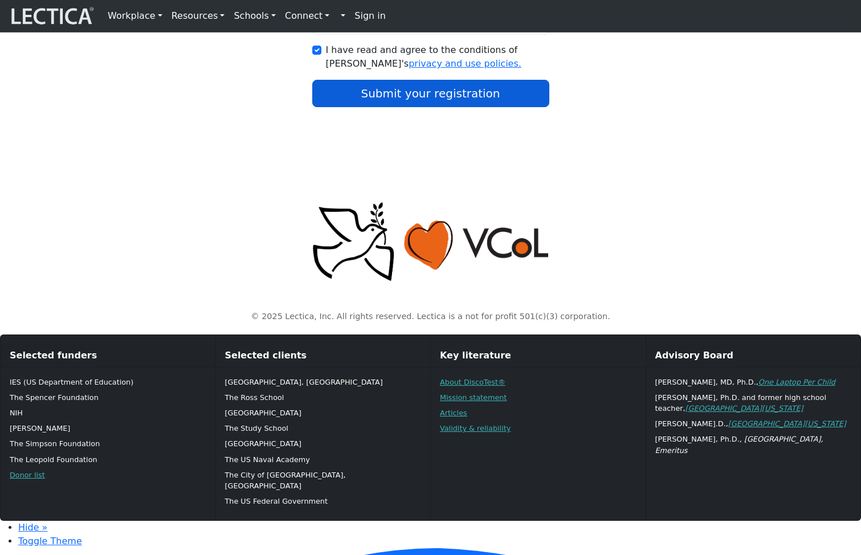
click at [432, 107] on button "Submit your registration" at bounding box center [430, 93] width 237 height 27
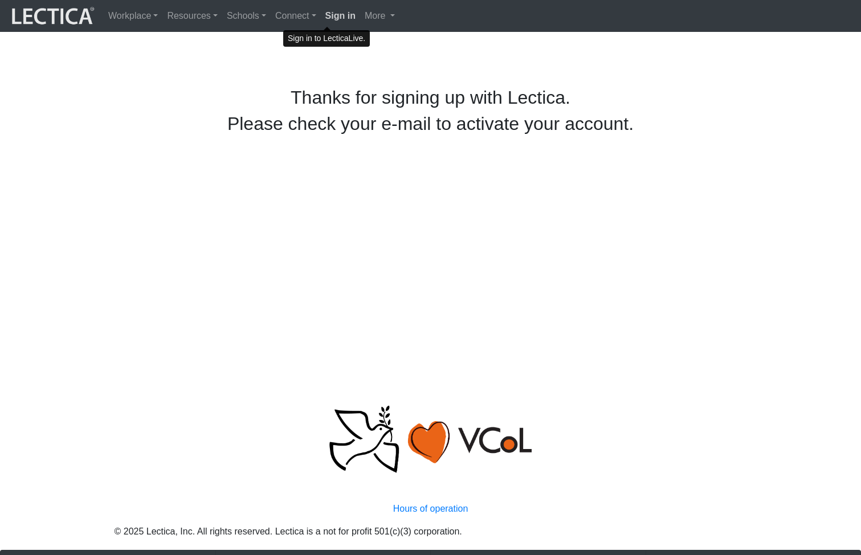
click at [329, 14] on strong "Sign in" at bounding box center [340, 16] width 30 height 10
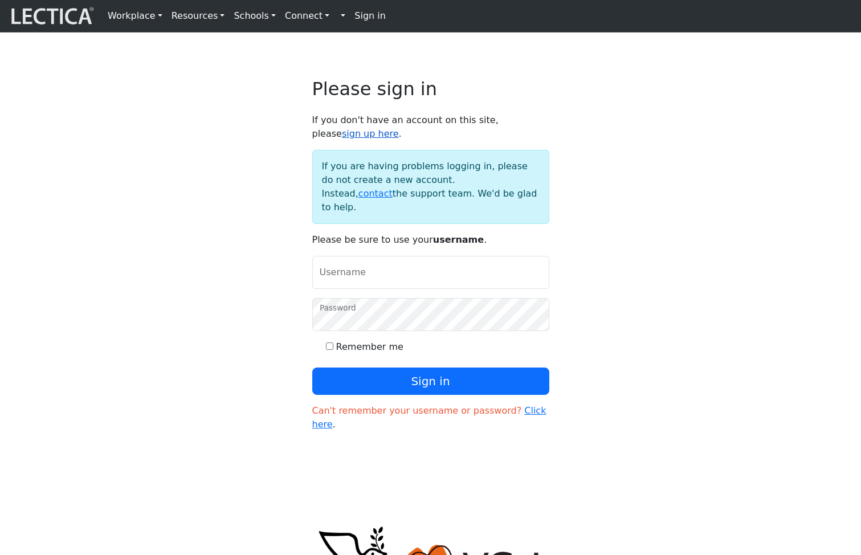
click at [399, 128] on link "sign up here" at bounding box center [370, 133] width 57 height 11
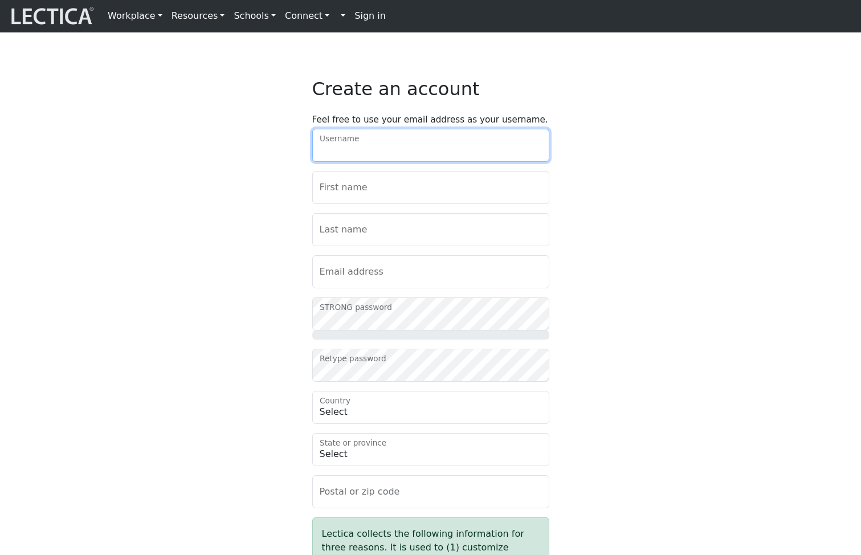
type input "fyrajes"
type input "[PERSON_NAME]"
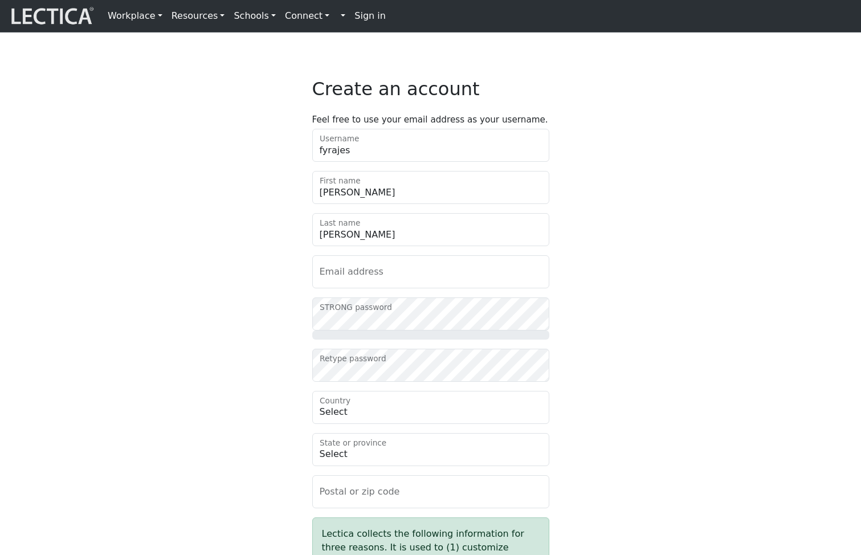
type input "rodam@mailinator.com"
type input "68950"
type input "Fuga Dolore dolor i"
checkbox input "true"
select select "75"
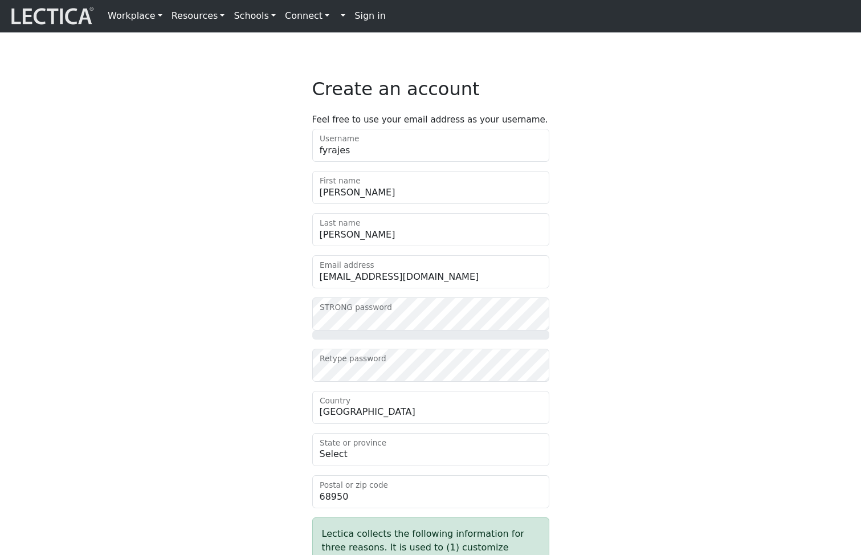
select select "10193"
select select "2008"
select select "24"
select select "non-binary"
select select "104"
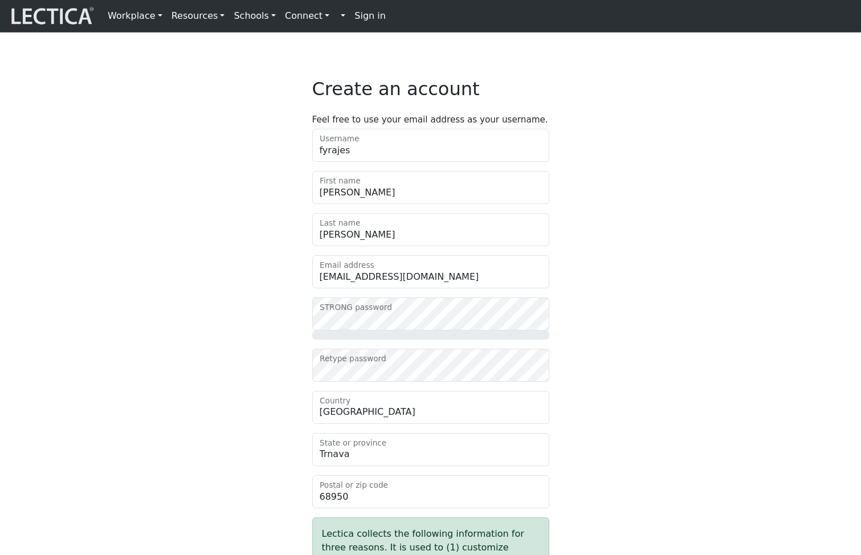
select select "1935"
select select "5"
select select "87"
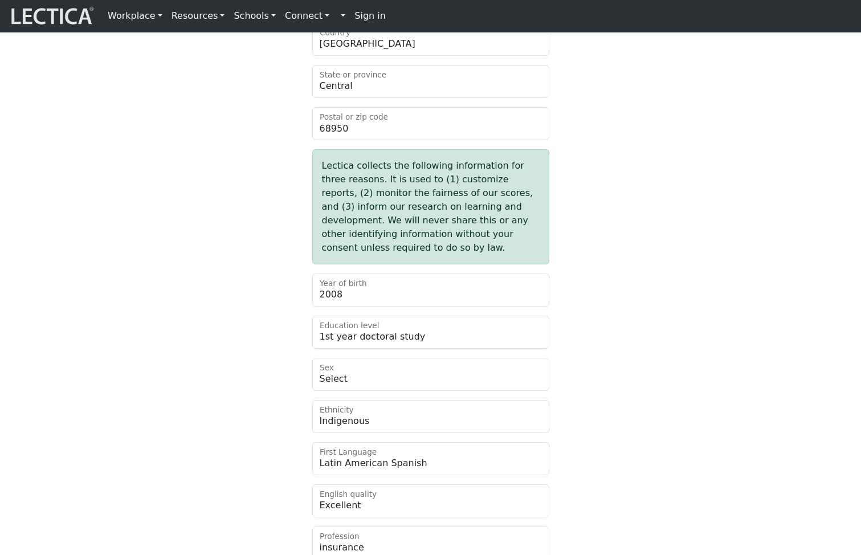
scroll to position [422, 0]
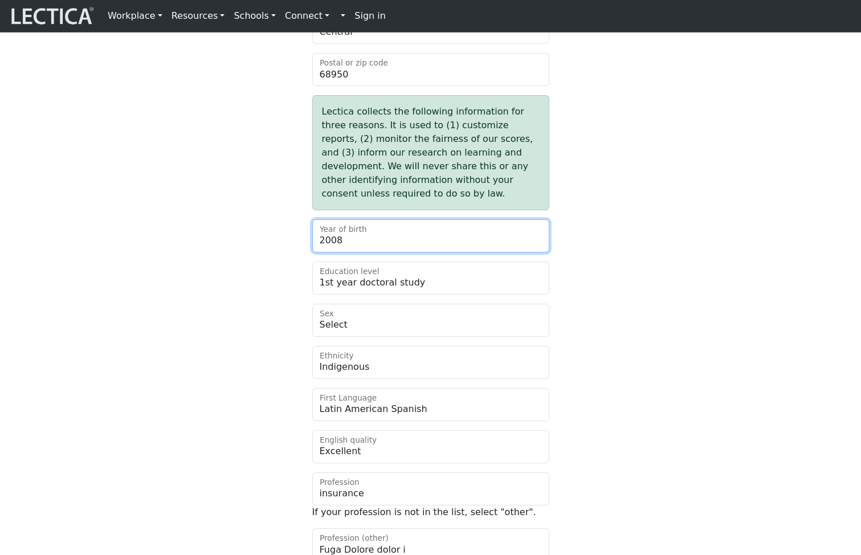
click at [469, 252] on select "Select 2025 2024 2023 2022 2021 2020 2019 2018 2017 2016 2015 2014 2013 2012 20…" at bounding box center [430, 235] width 237 height 33
select select
click at [312, 248] on select "Select 2025 2024 2023 2022 2021 2020 2019 2018 2017 2016 2015 2014 2013 2012 20…" at bounding box center [430, 235] width 237 height 33
drag, startPoint x: 698, startPoint y: 348, endPoint x: 687, endPoint y: 348, distance: 11.4
click at [699, 348] on div "Create an account Feel free to use your email address as your username. fyrajes…" at bounding box center [431, 149] width 752 height 987
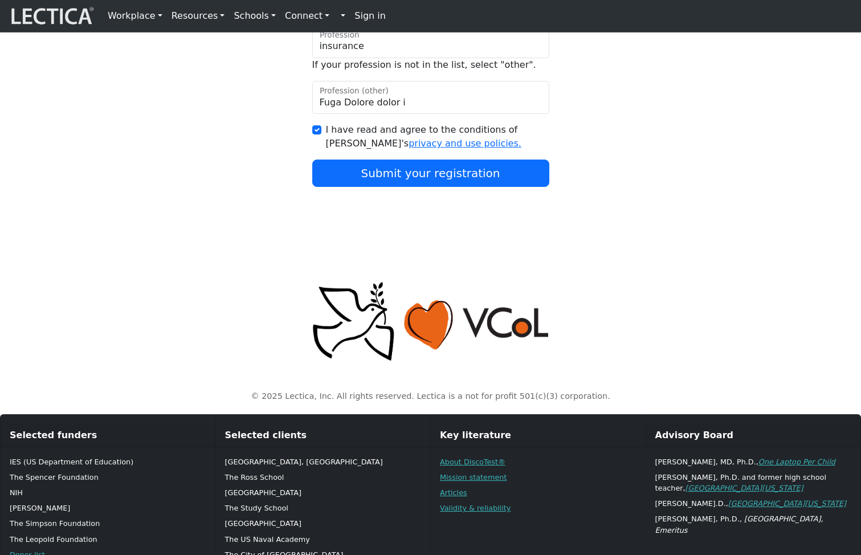
scroll to position [907, 0]
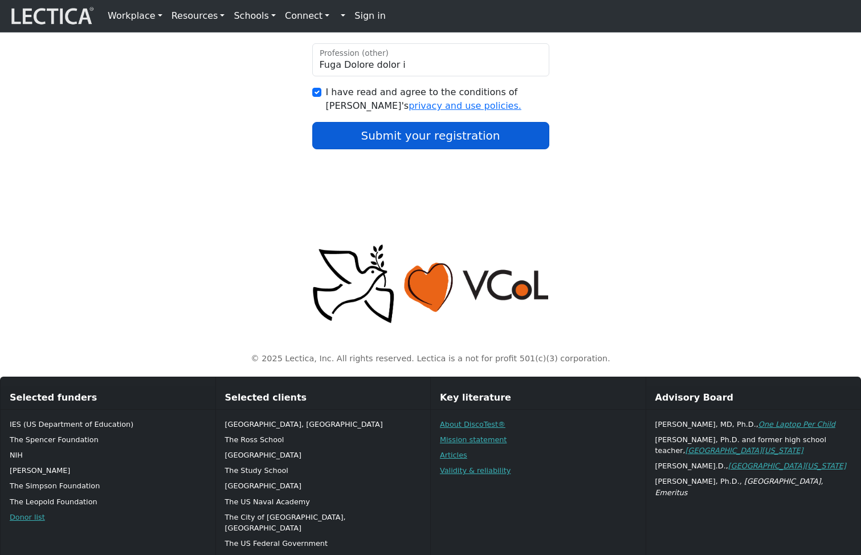
click at [421, 149] on button "Submit your registration" at bounding box center [430, 135] width 237 height 27
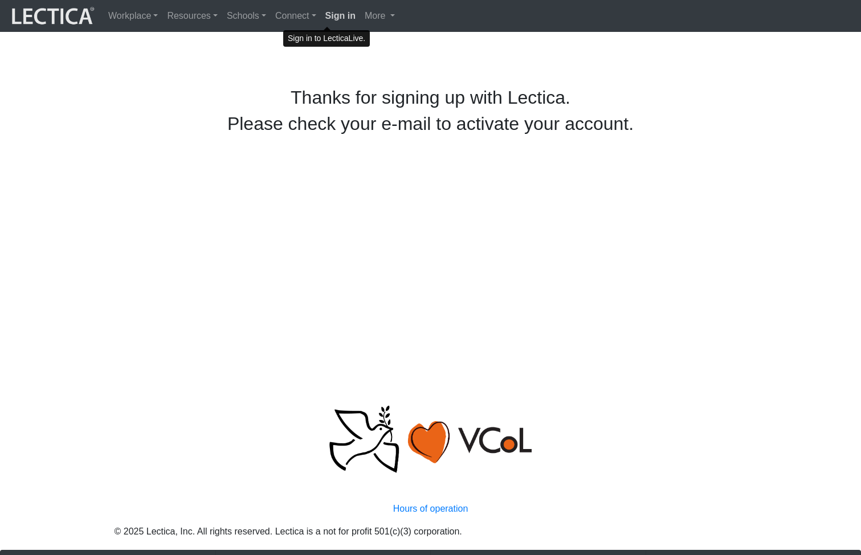
click at [329, 22] on link "Sign in" at bounding box center [340, 16] width 39 height 23
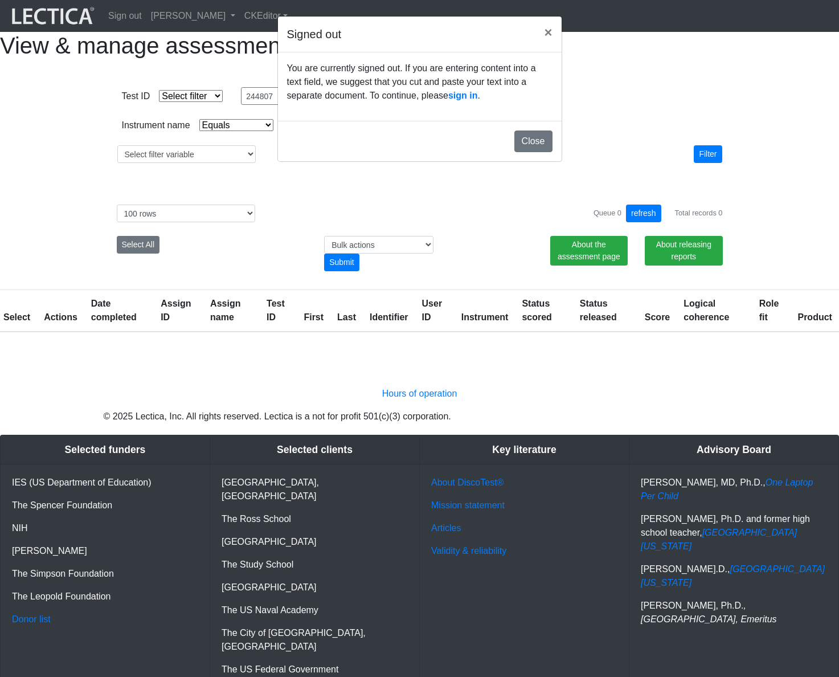
select select "MLOG"
select select "100"
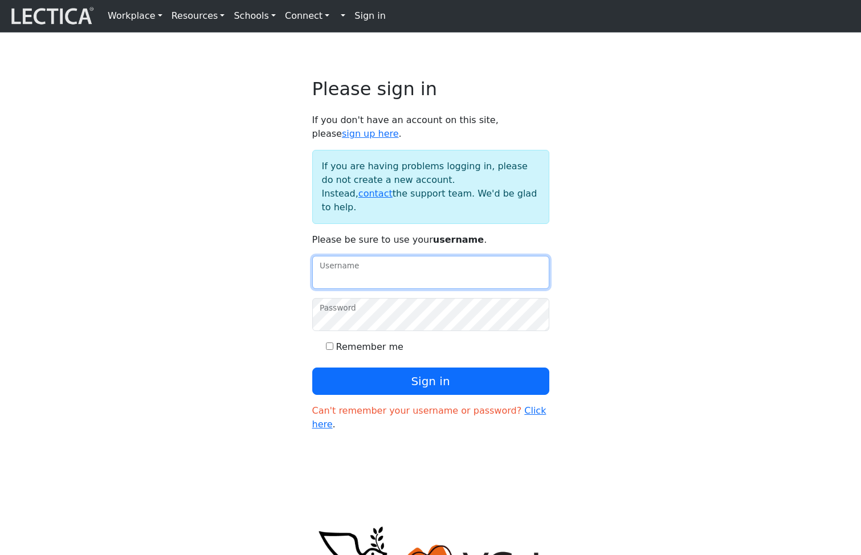
click at [362, 284] on input "Username" at bounding box center [430, 272] width 237 height 33
type input "amcorreia"
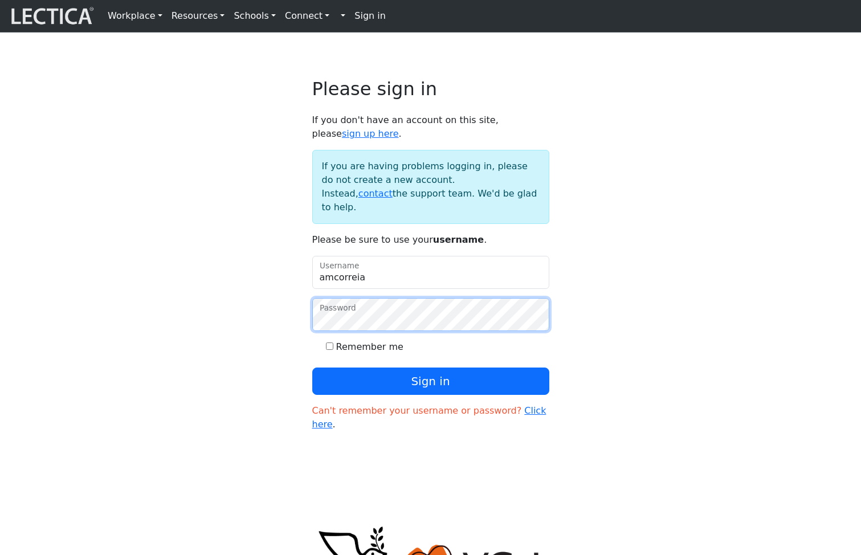
click at [312, 367] on button "Sign in" at bounding box center [430, 380] width 237 height 27
